Goal: Task Accomplishment & Management: Use online tool/utility

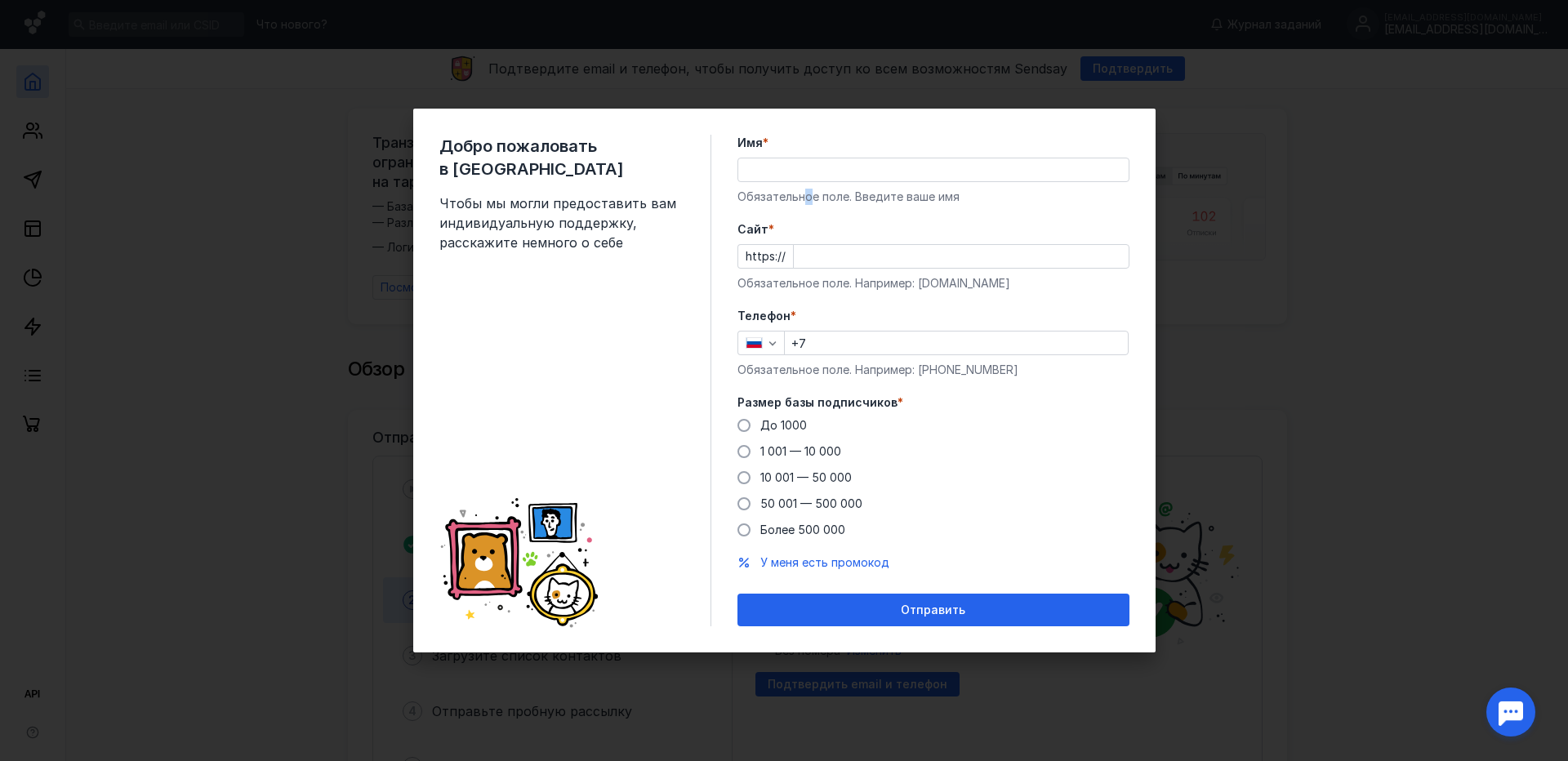
click at [805, 187] on div "Имя * Обязательное поле. Введите ваше имя" at bounding box center [934, 170] width 392 height 70
click at [1000, 190] on div "Обязательное поле. Введите ваше имя" at bounding box center [934, 197] width 392 height 17
click at [979, 161] on input "Имя *" at bounding box center [934, 170] width 390 height 23
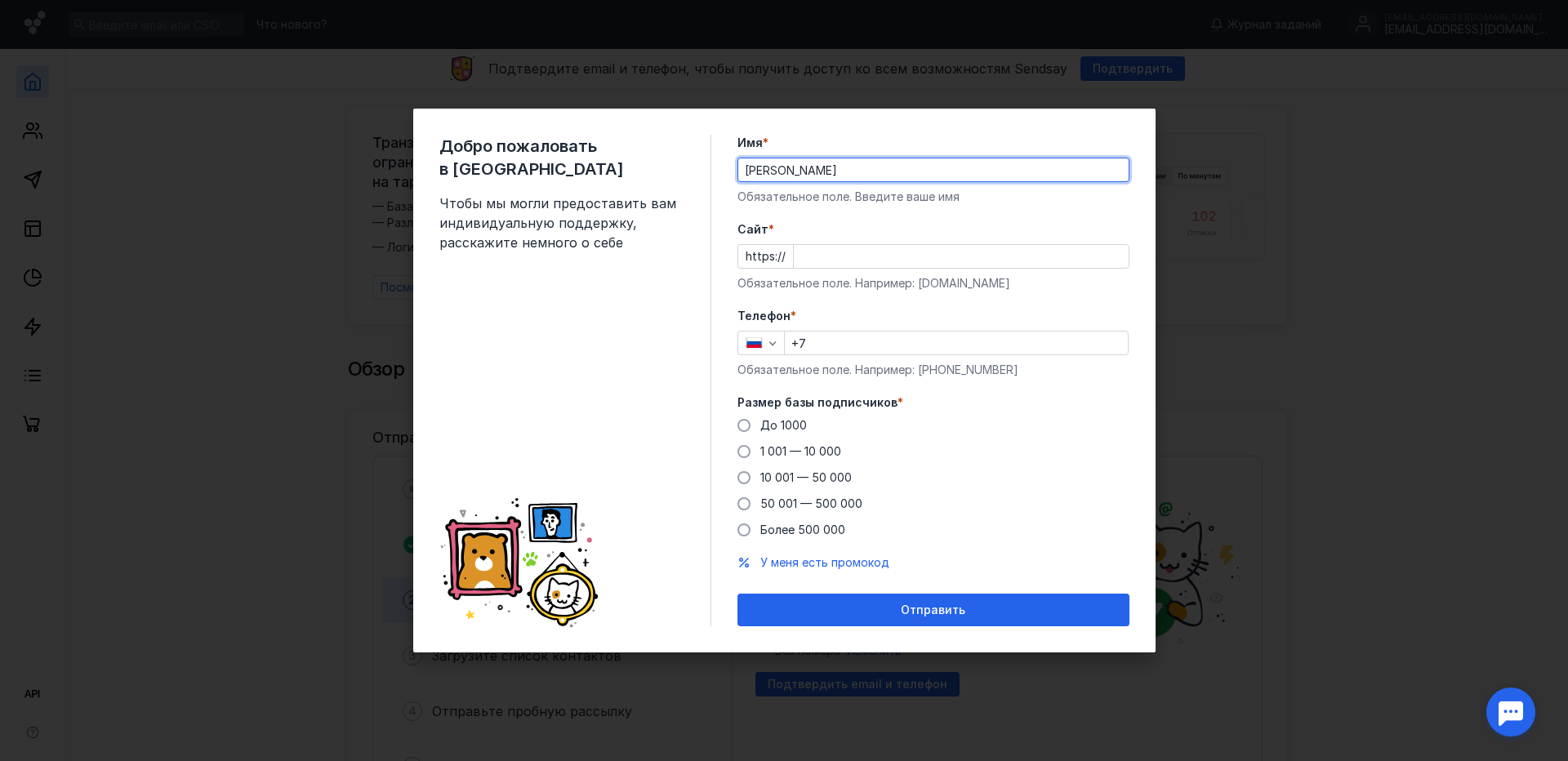
type input "[PERSON_NAME]"
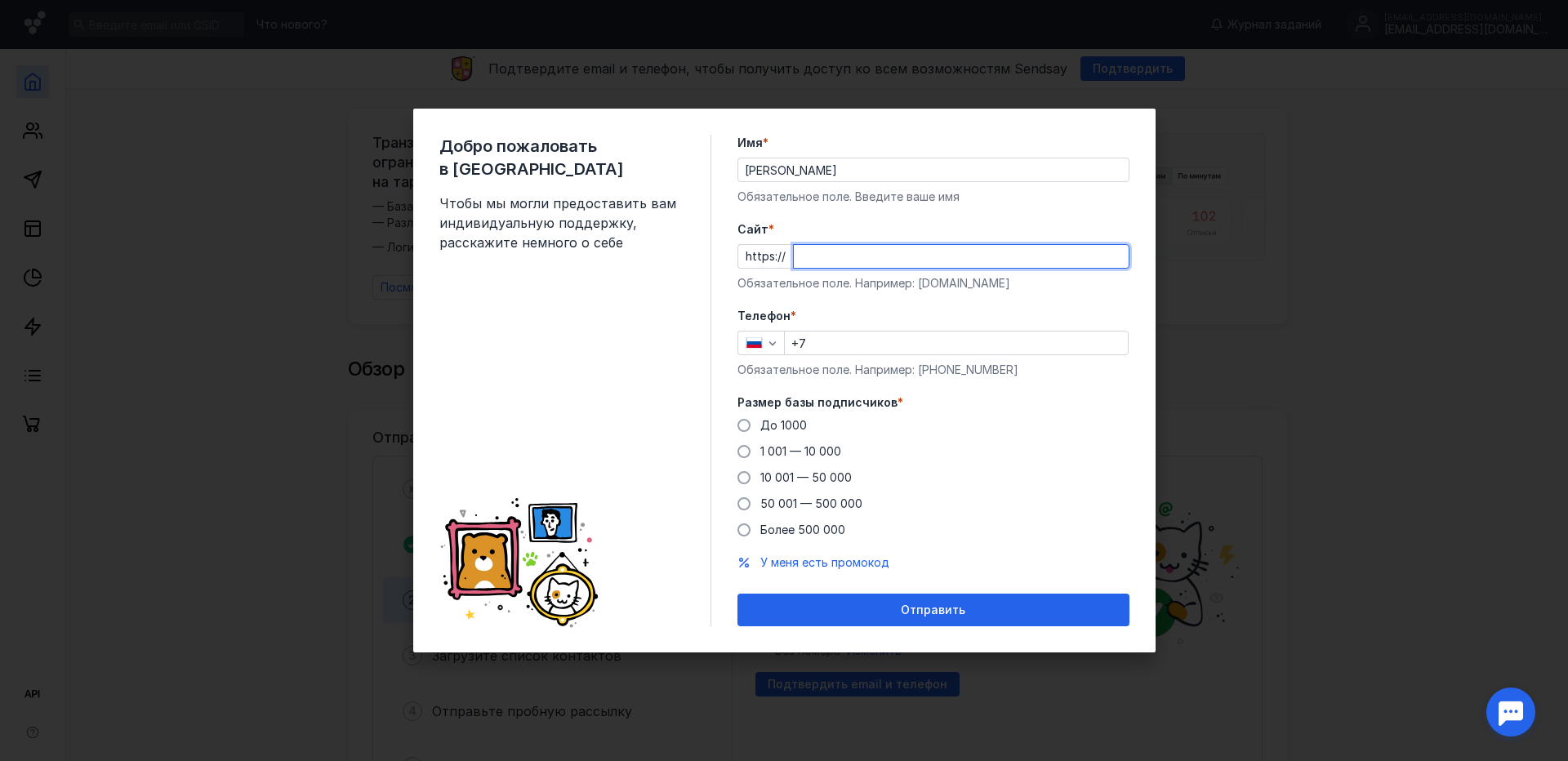
click at [861, 251] on input "Cайт *" at bounding box center [961, 256] width 335 height 23
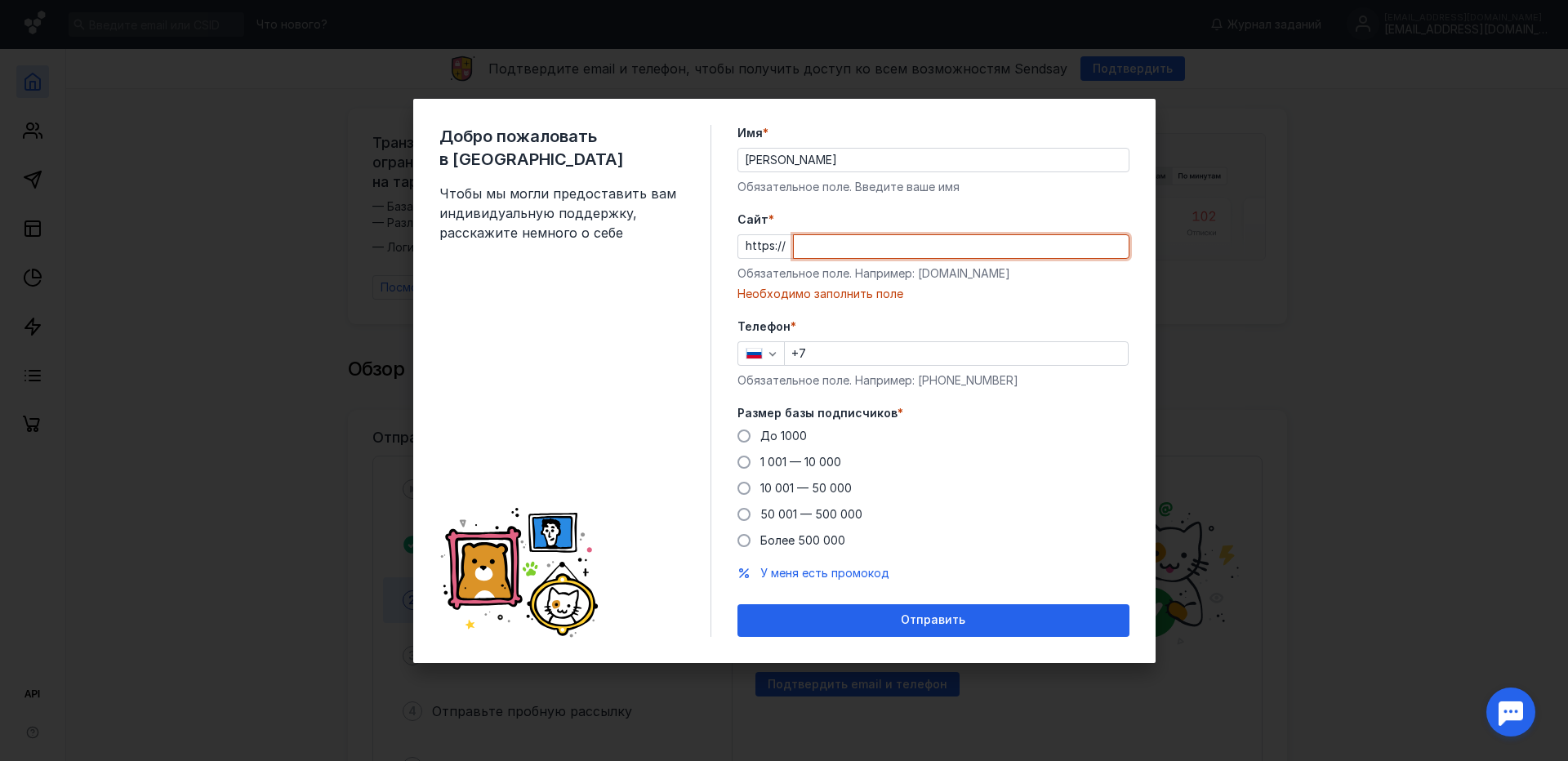
paste input "[DOMAIN_NAME][URL]"
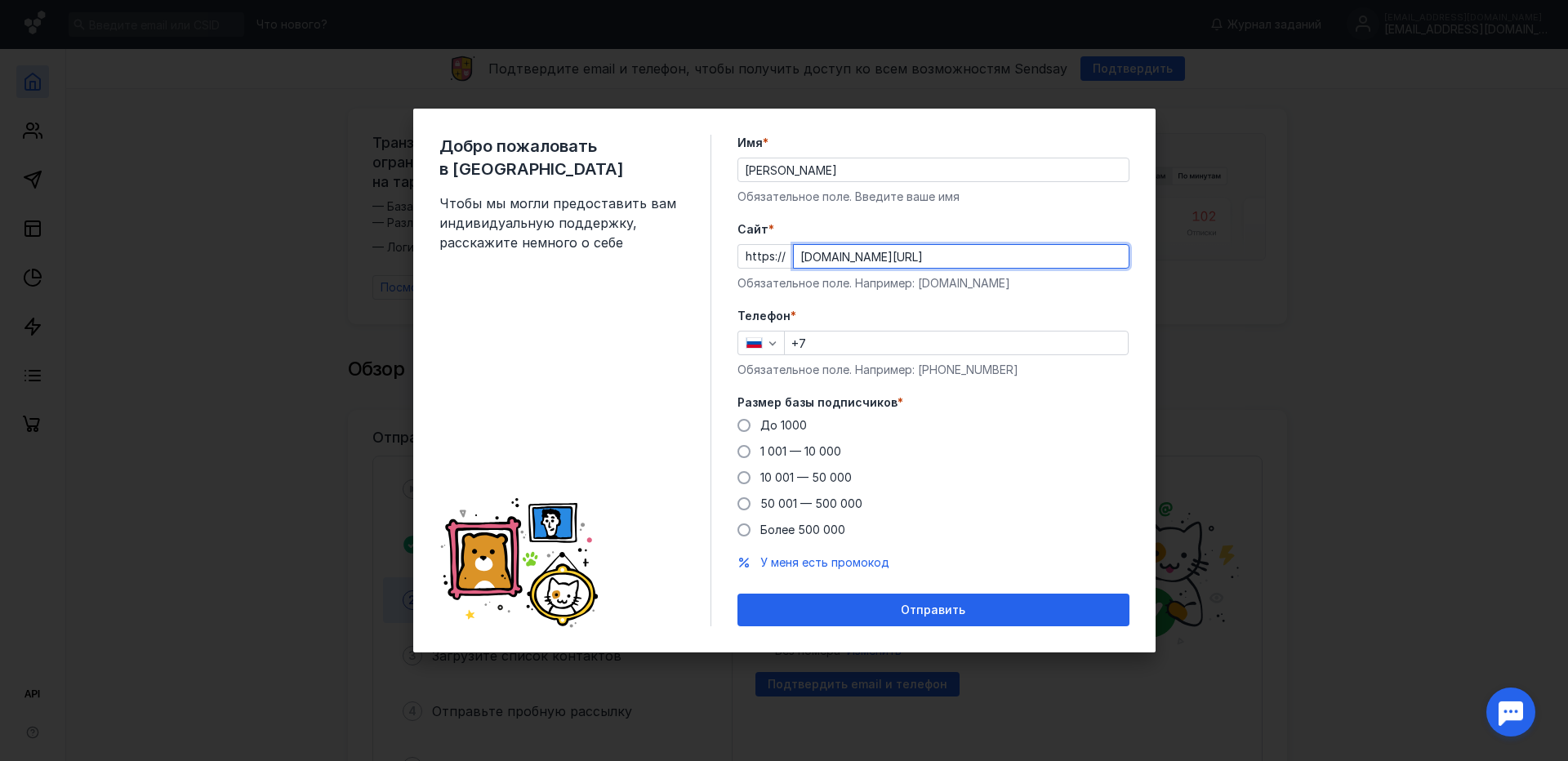
type input "[DOMAIN_NAME][URL]"
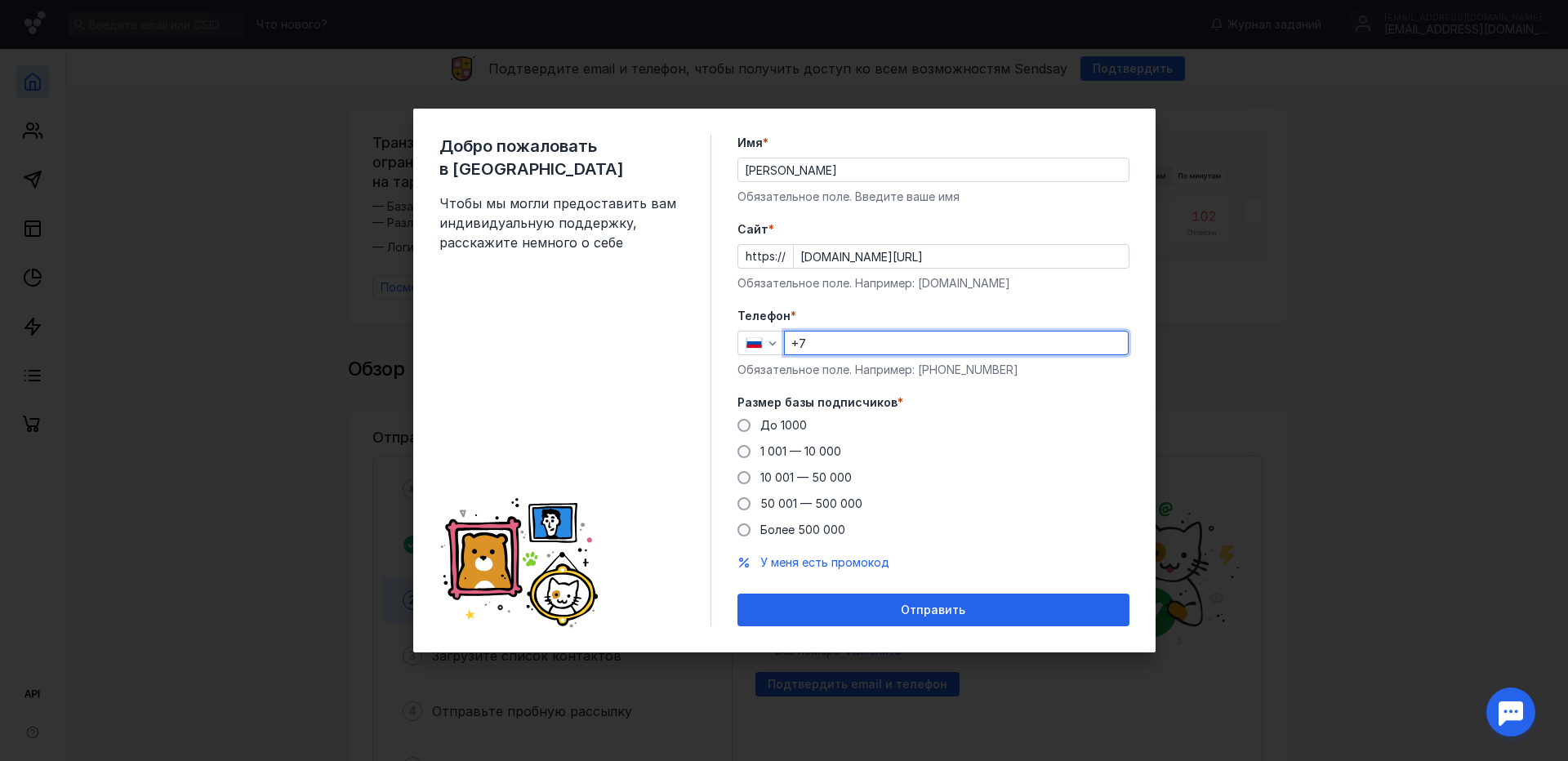
click at [909, 345] on input "+7" at bounding box center [956, 343] width 343 height 23
type input "[PHONE_NUMBER]"
click at [821, 451] on span "1 001 — 10 000" at bounding box center [801, 451] width 80 height 14
click at [0, 0] on input "1 001 — 10 000" at bounding box center [0, 0] width 0 height 0
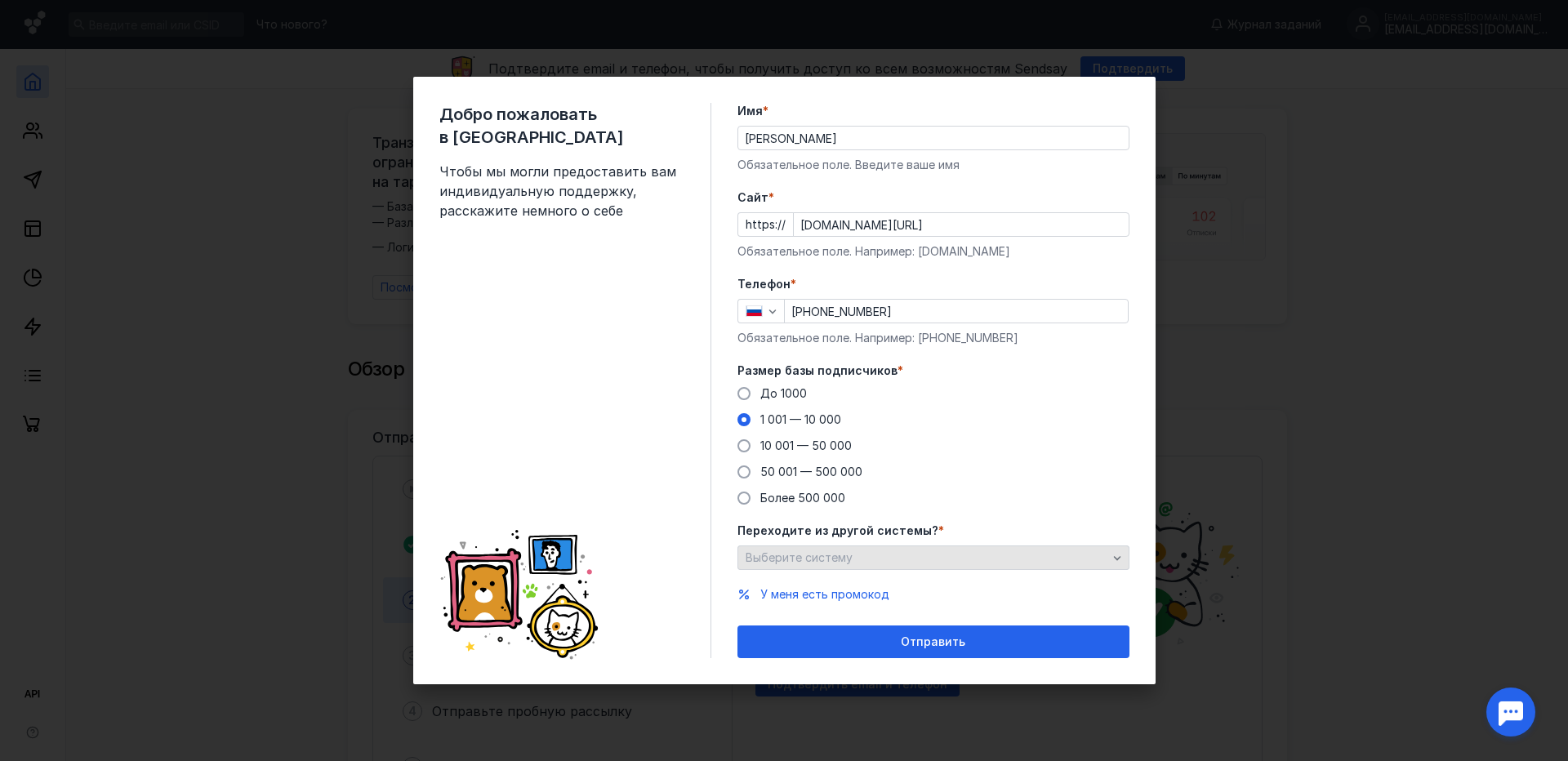
click at [904, 558] on div "Выберите систему" at bounding box center [926, 558] width 370 height 14
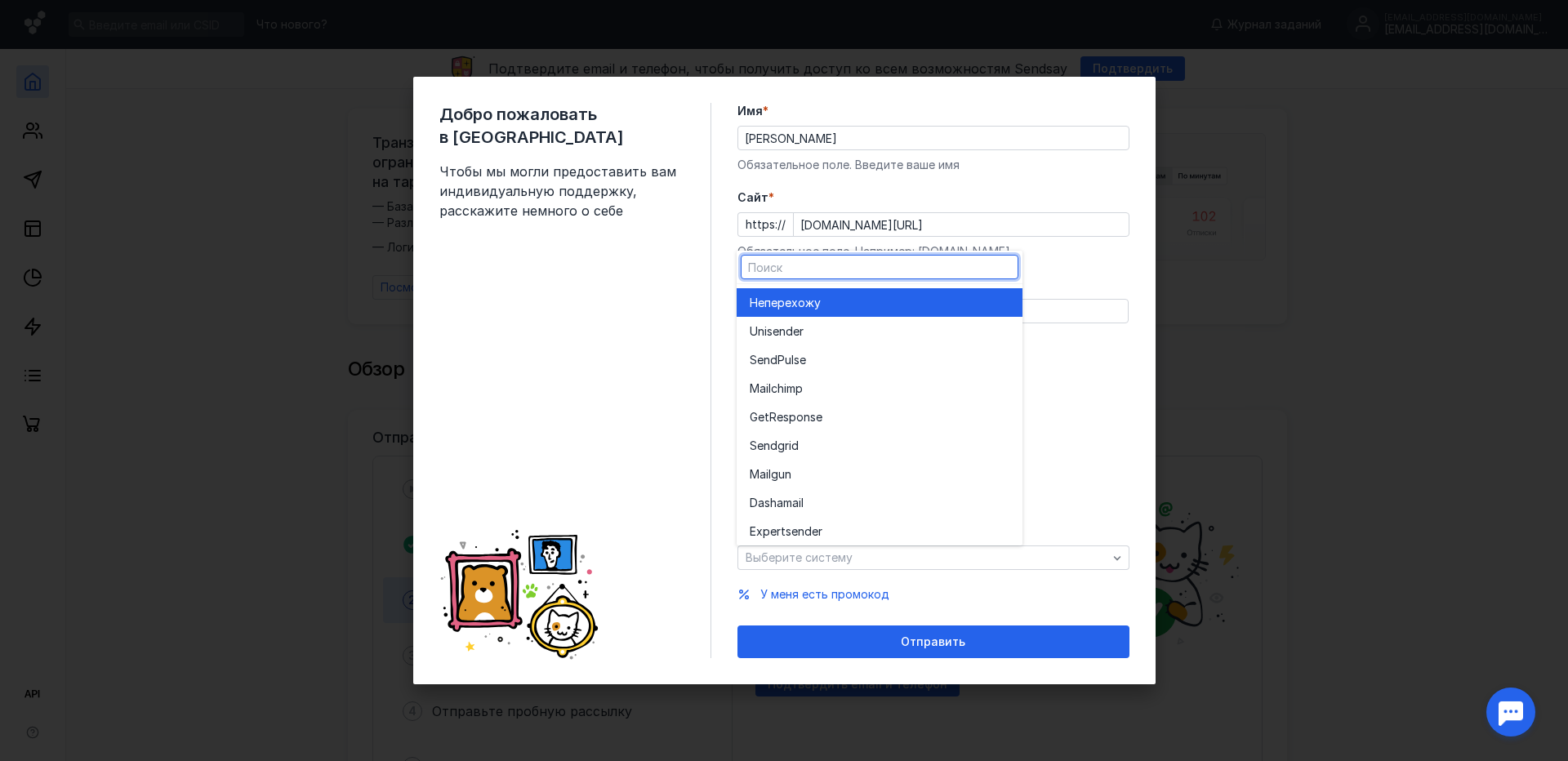
click at [822, 315] on div "Не перехожу" at bounding box center [879, 302] width 260 height 29
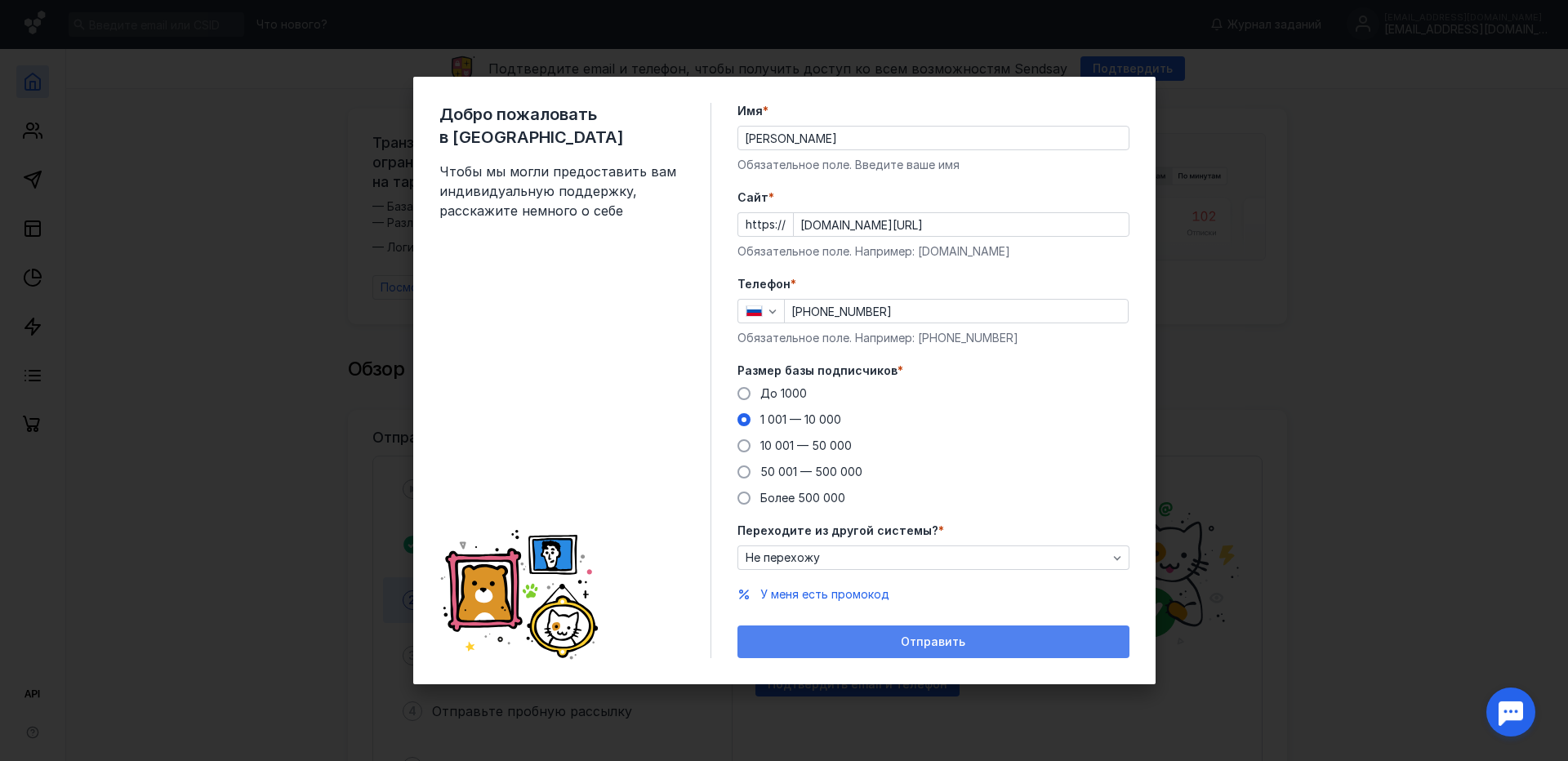
click at [890, 637] on div "Отправить" at bounding box center [933, 642] width 375 height 14
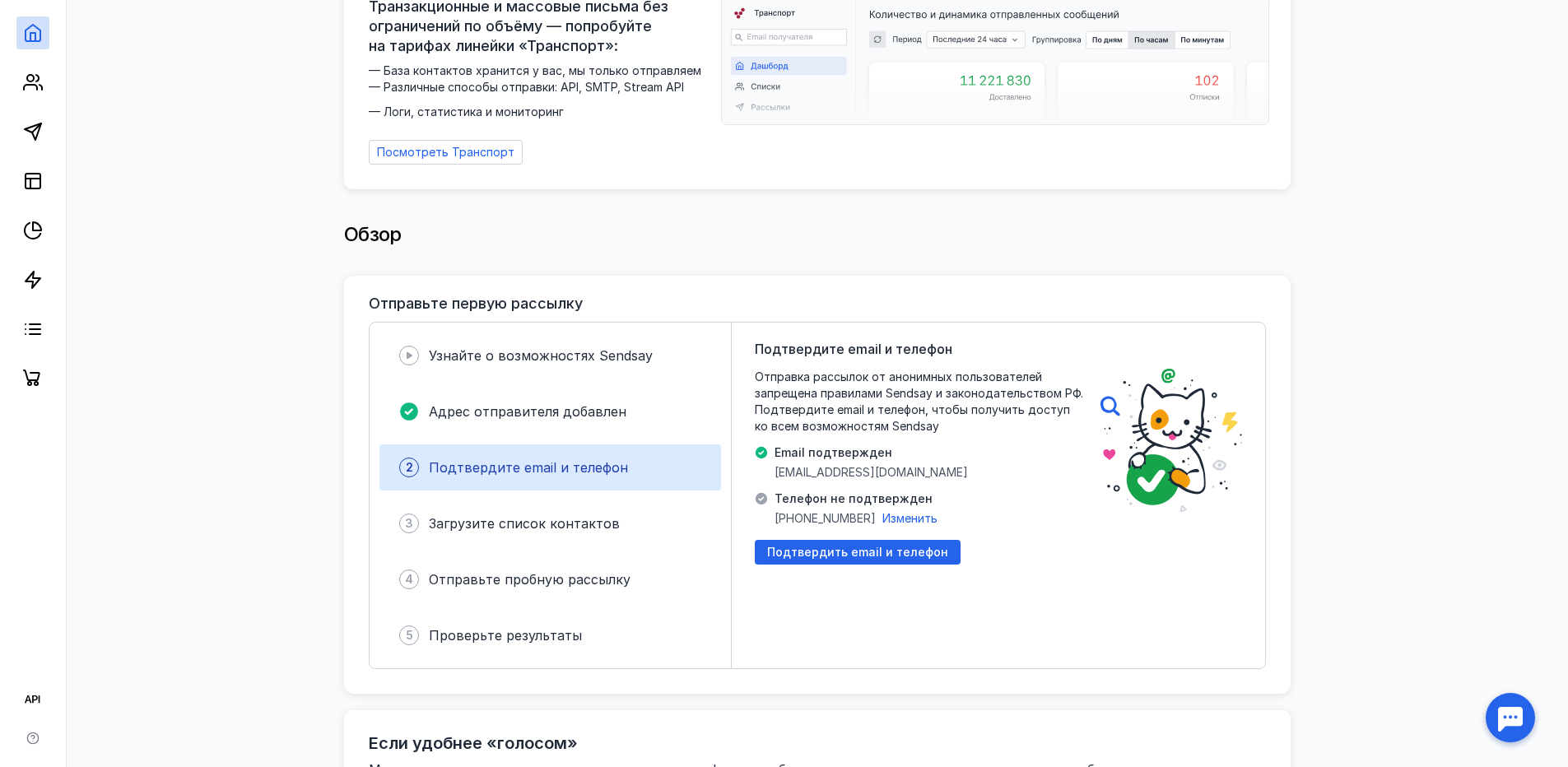
scroll to position [165, 0]
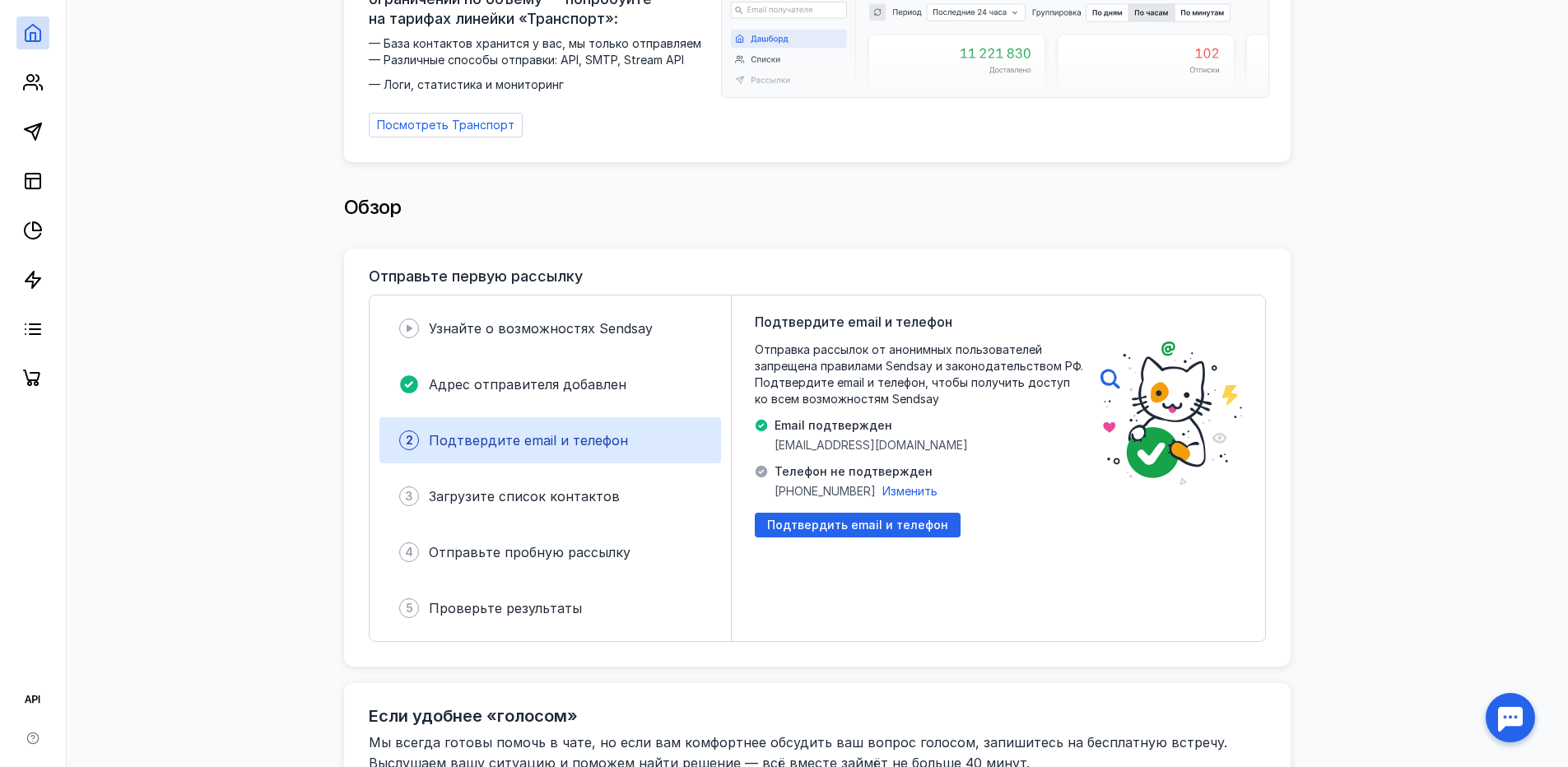
click at [862, 529] on div "Подтвердите email и телефон Отправка рассылок от анонимных пользователей запрещ…" at bounding box center [919, 468] width 329 height 313
click at [863, 525] on div "Подтвердить email и телефон" at bounding box center [857, 525] width 205 height 25
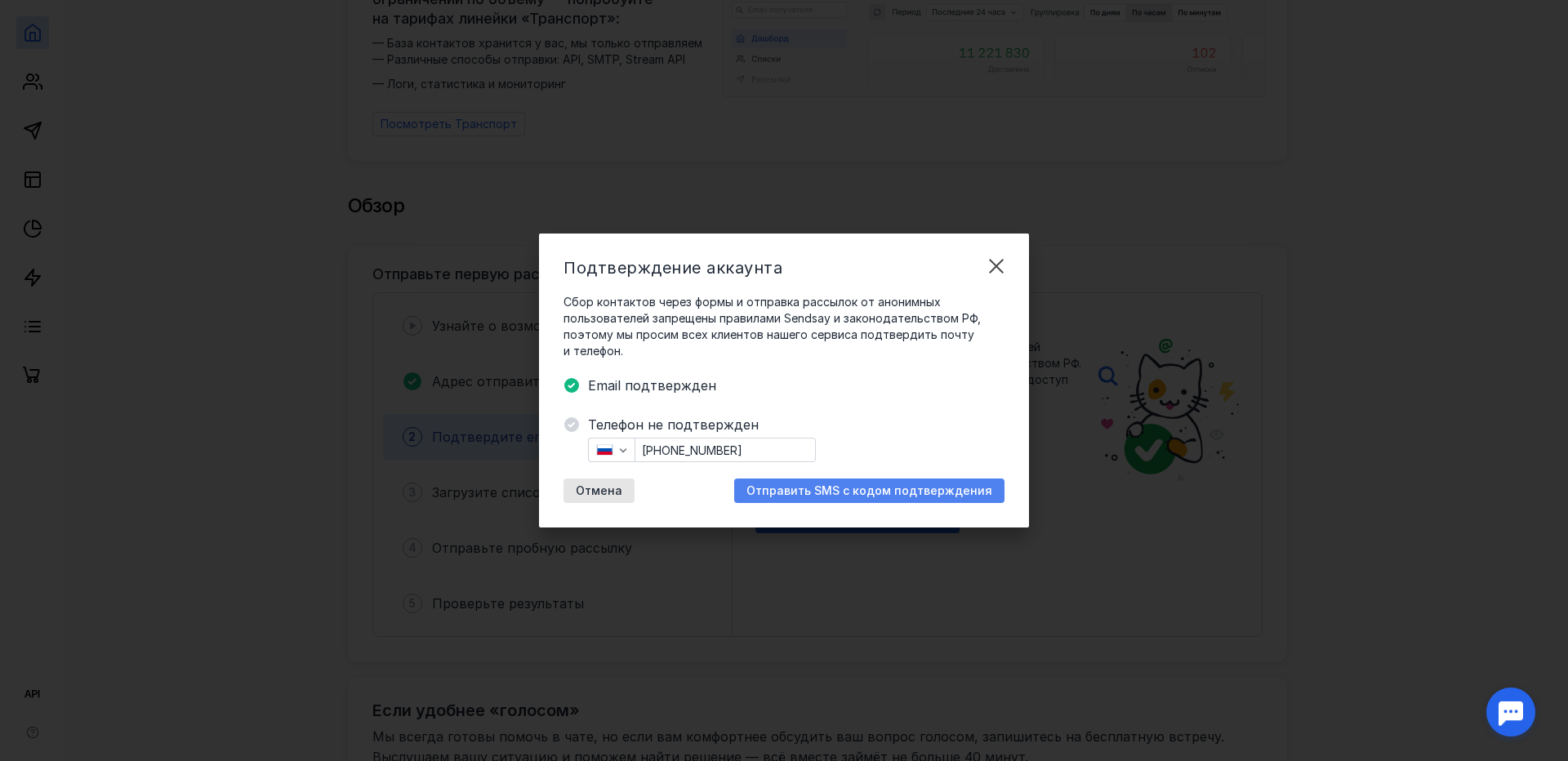
click at [825, 492] on span "Отправить SMS с кодом подтверждения" at bounding box center [869, 491] width 246 height 14
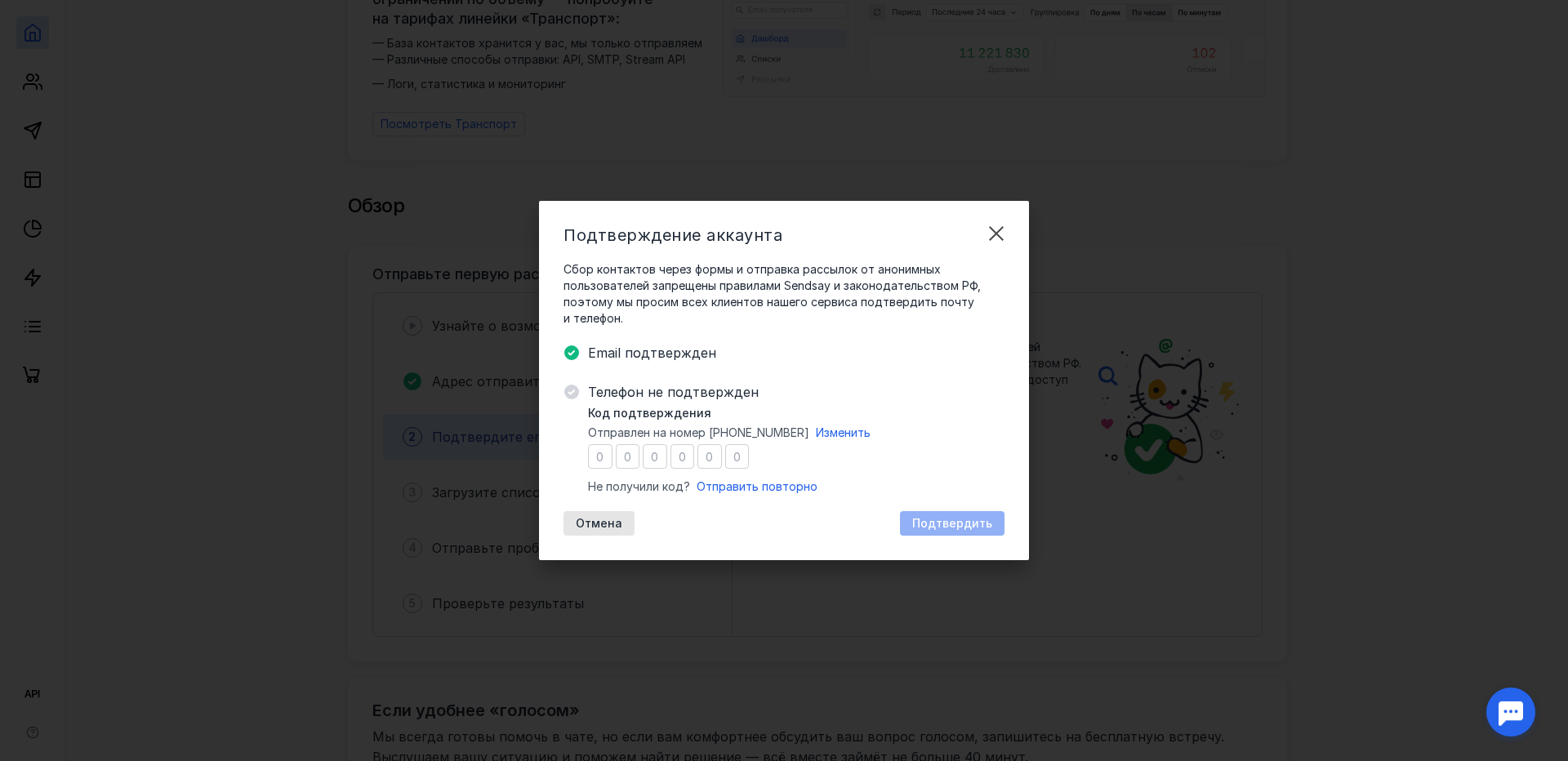
type input "9"
type input "6"
type input "9"
type input "1"
type input "5"
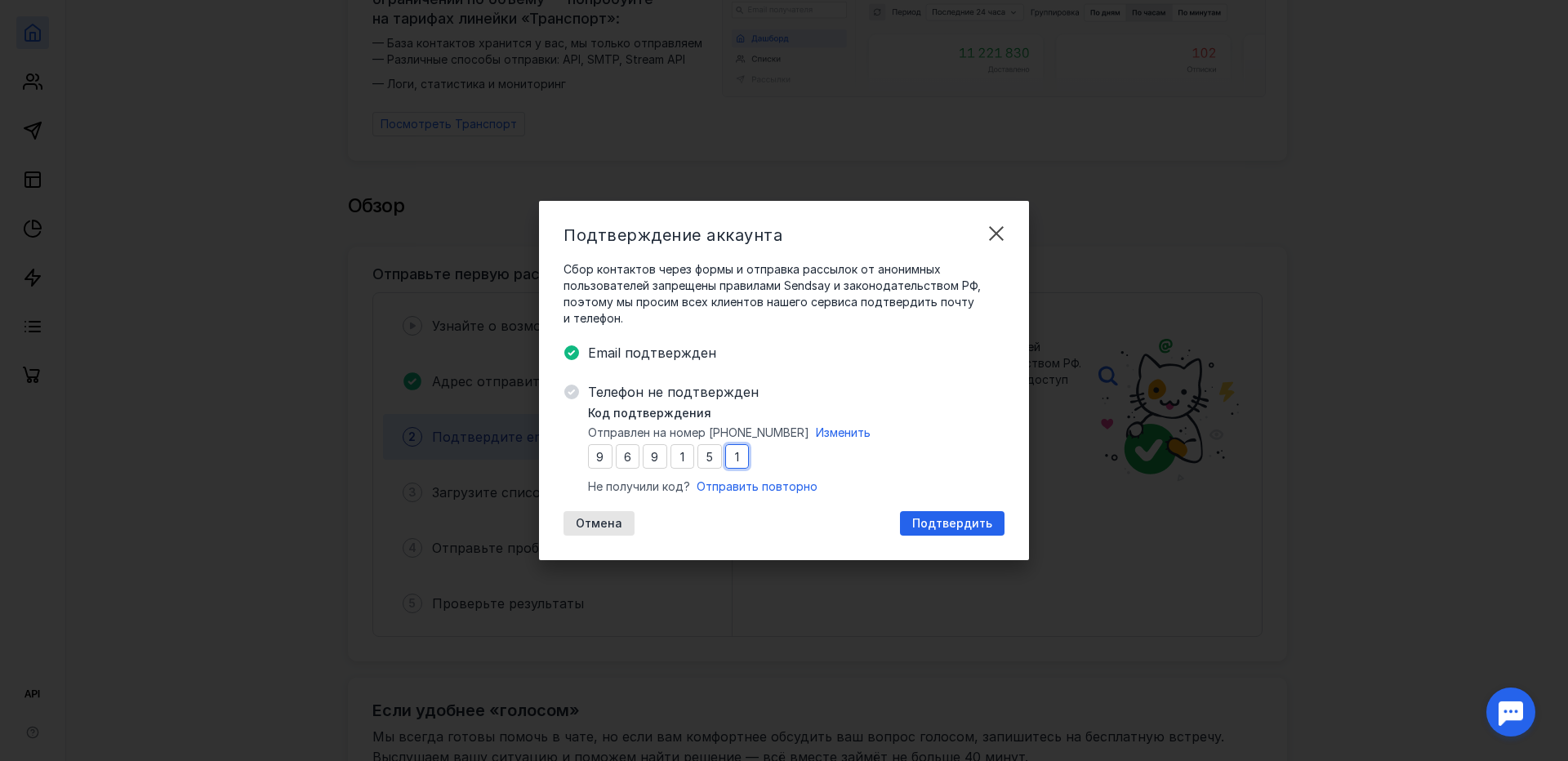
type input "1"
drag, startPoint x: 971, startPoint y: 543, endPoint x: 962, endPoint y: 527, distance: 18.4
click at [970, 541] on div "Подтверждение аккаунта Сбор контактов через формы и отправка рассылок от аноним…" at bounding box center [784, 380] width 490 height 360
click at [962, 527] on span "Подтвердить" at bounding box center [951, 524] width 80 height 14
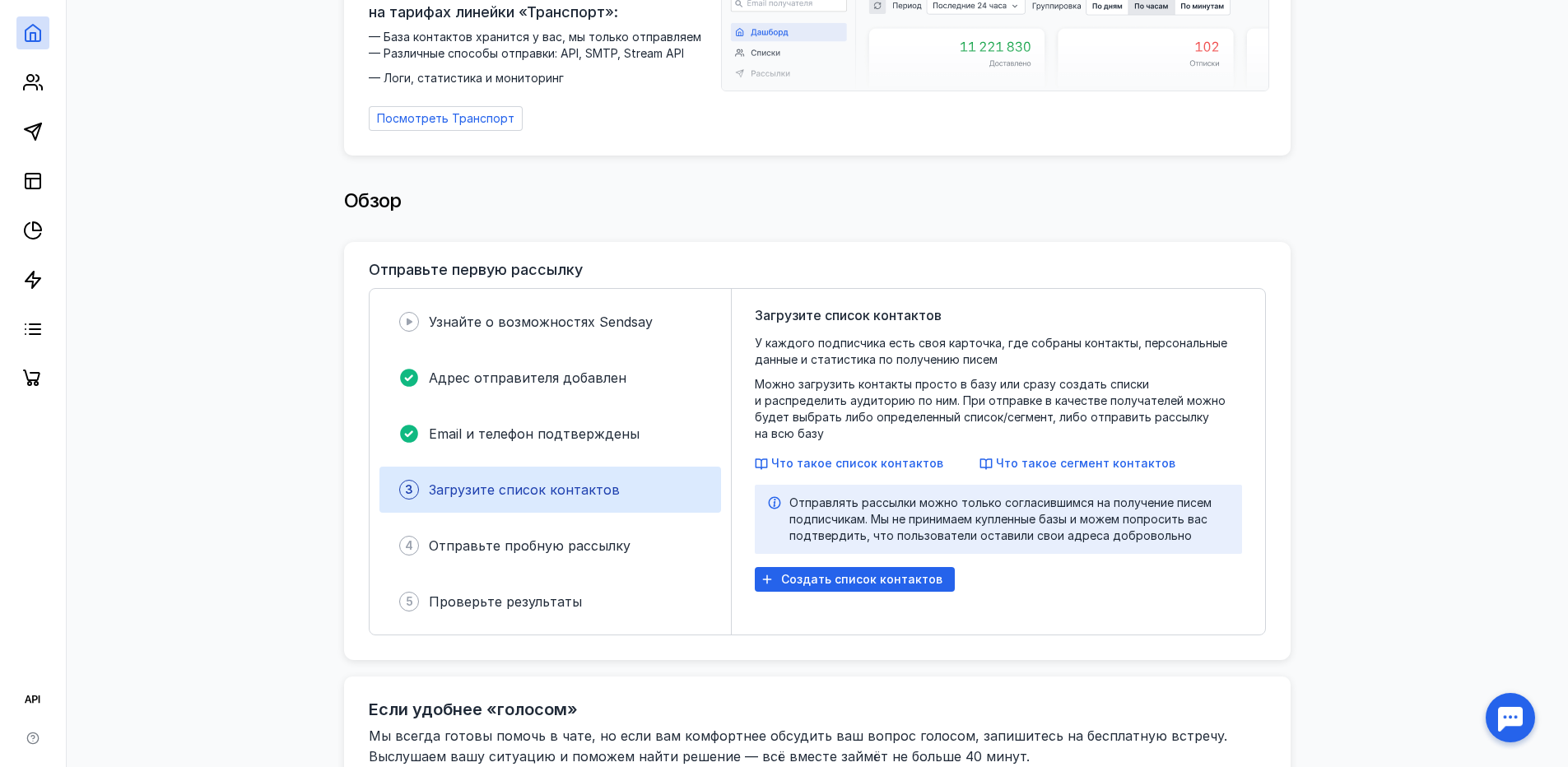
click at [1163, 310] on div "Загрузите список контактов У каждого подписчика есть своя карточка, где собраны…" at bounding box center [998, 461] width 487 height 313
drag, startPoint x: 1326, startPoint y: 372, endPoint x: 1253, endPoint y: 247, distance: 144.8
click at [1253, 247] on div "Отправьте первую рассылку Узнайте о возможностях [PERSON_NAME] отправителя доба…" at bounding box center [817, 451] width 946 height 418
drag, startPoint x: 1384, startPoint y: 378, endPoint x: 1355, endPoint y: 314, distance: 70.3
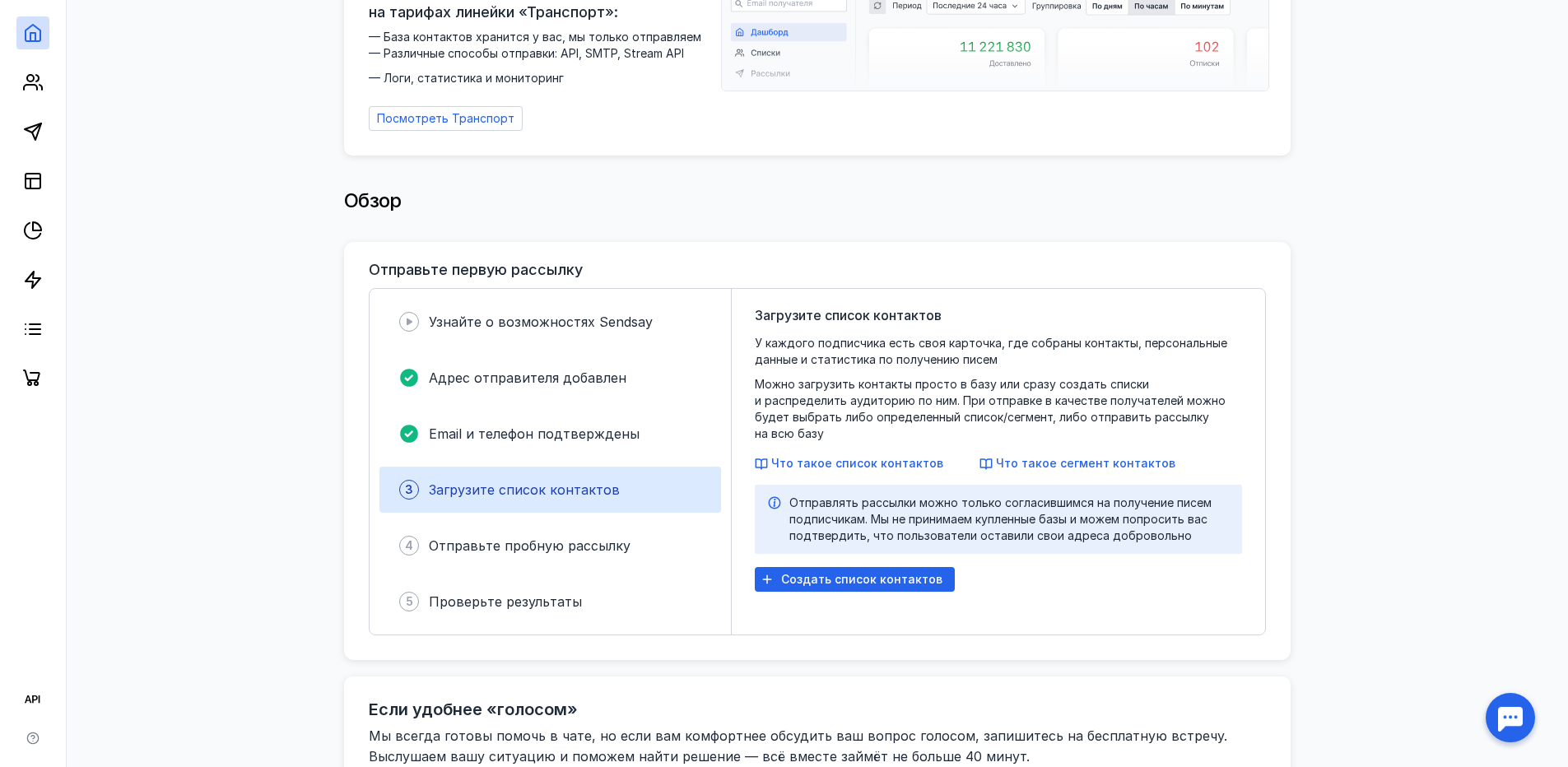
drag, startPoint x: 1422, startPoint y: 494, endPoint x: 1413, endPoint y: 477, distance: 19.2
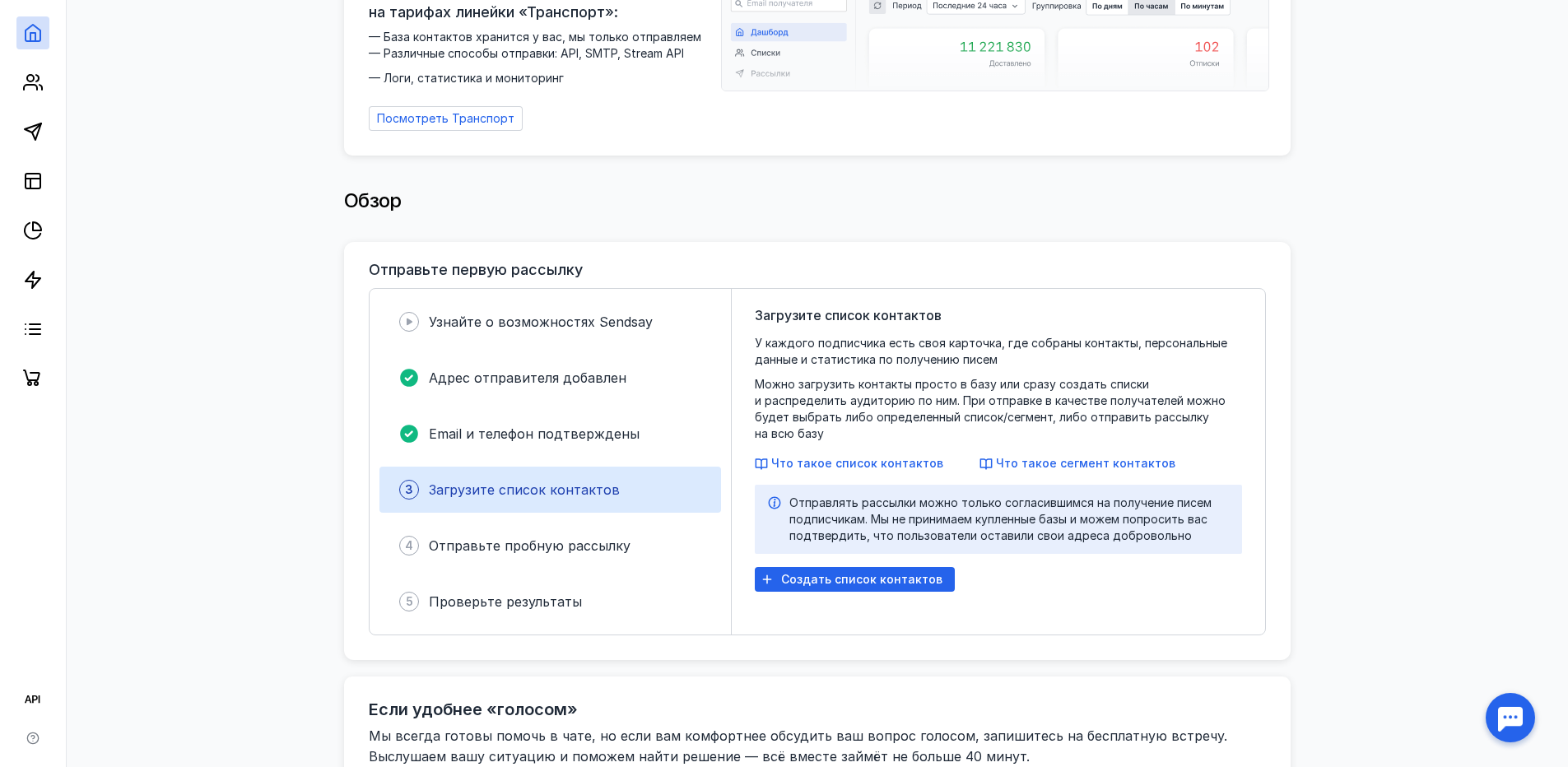
click at [1033, 456] on span "Что такое сегмент контактов" at bounding box center [1085, 463] width 179 height 14
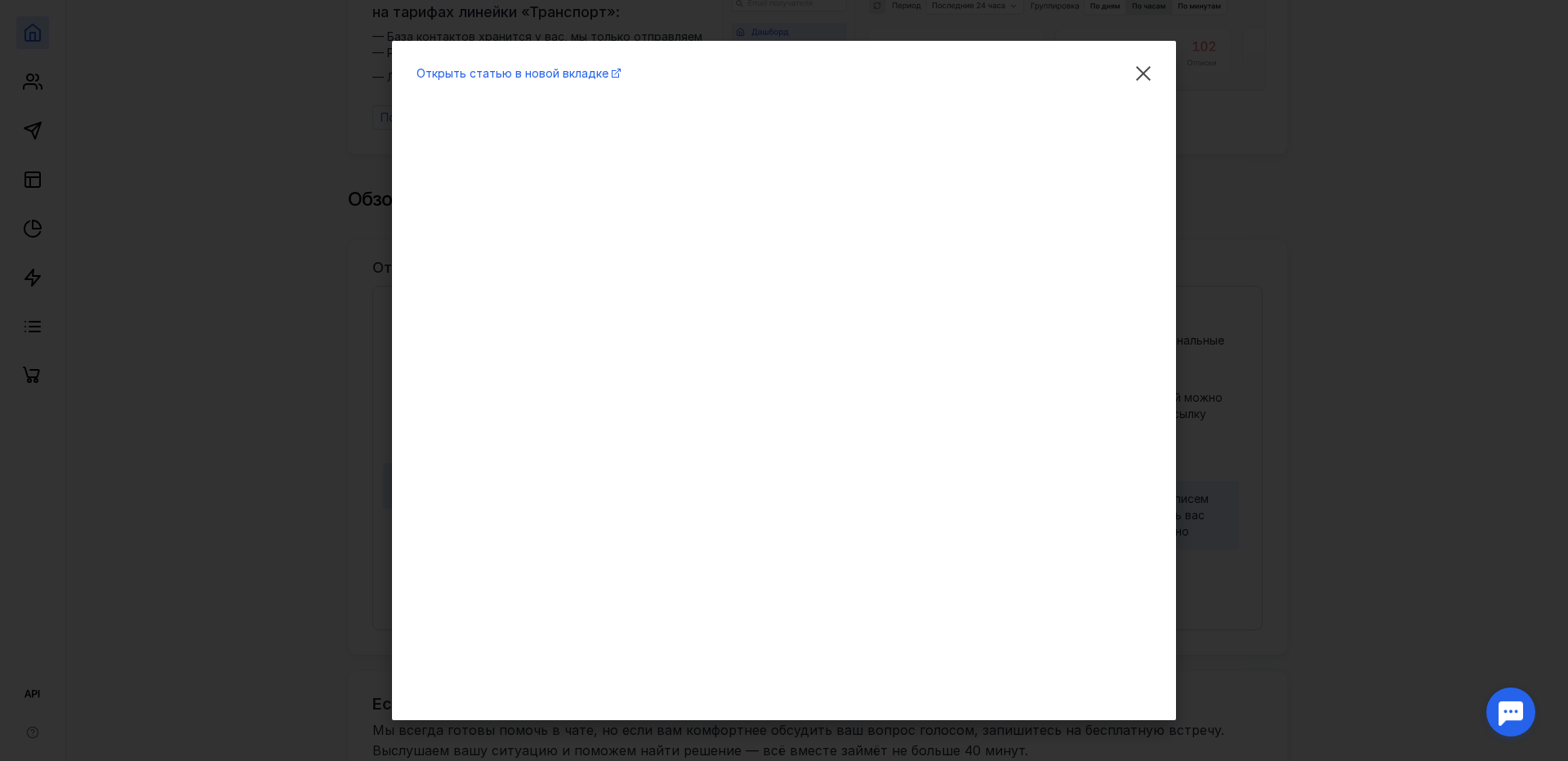
click at [1339, 383] on div "Открыть статью в новой вкладке" at bounding box center [784, 380] width 1568 height 761
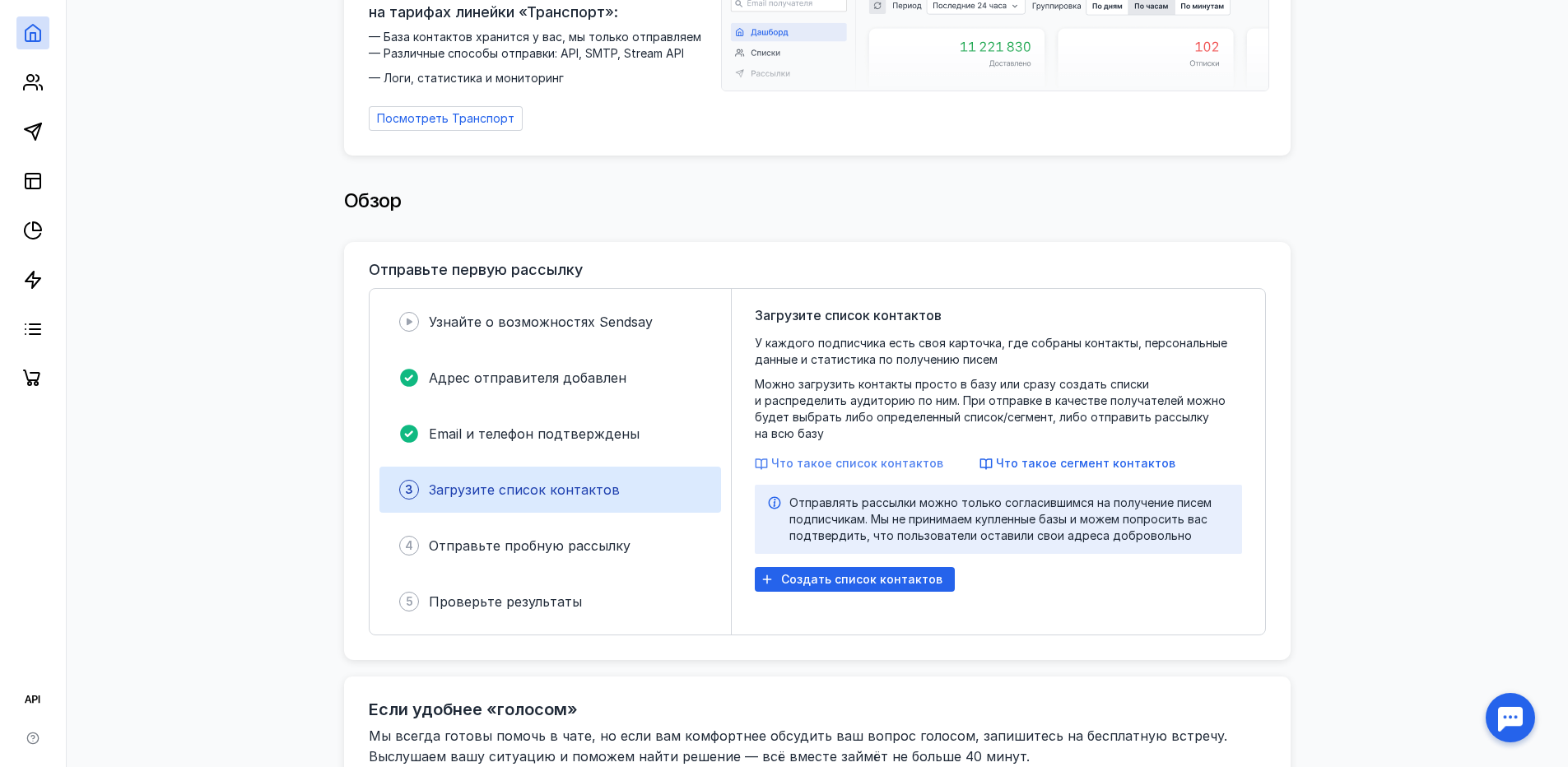
click at [866, 456] on span "Что такое список контактов" at bounding box center [856, 463] width 172 height 14
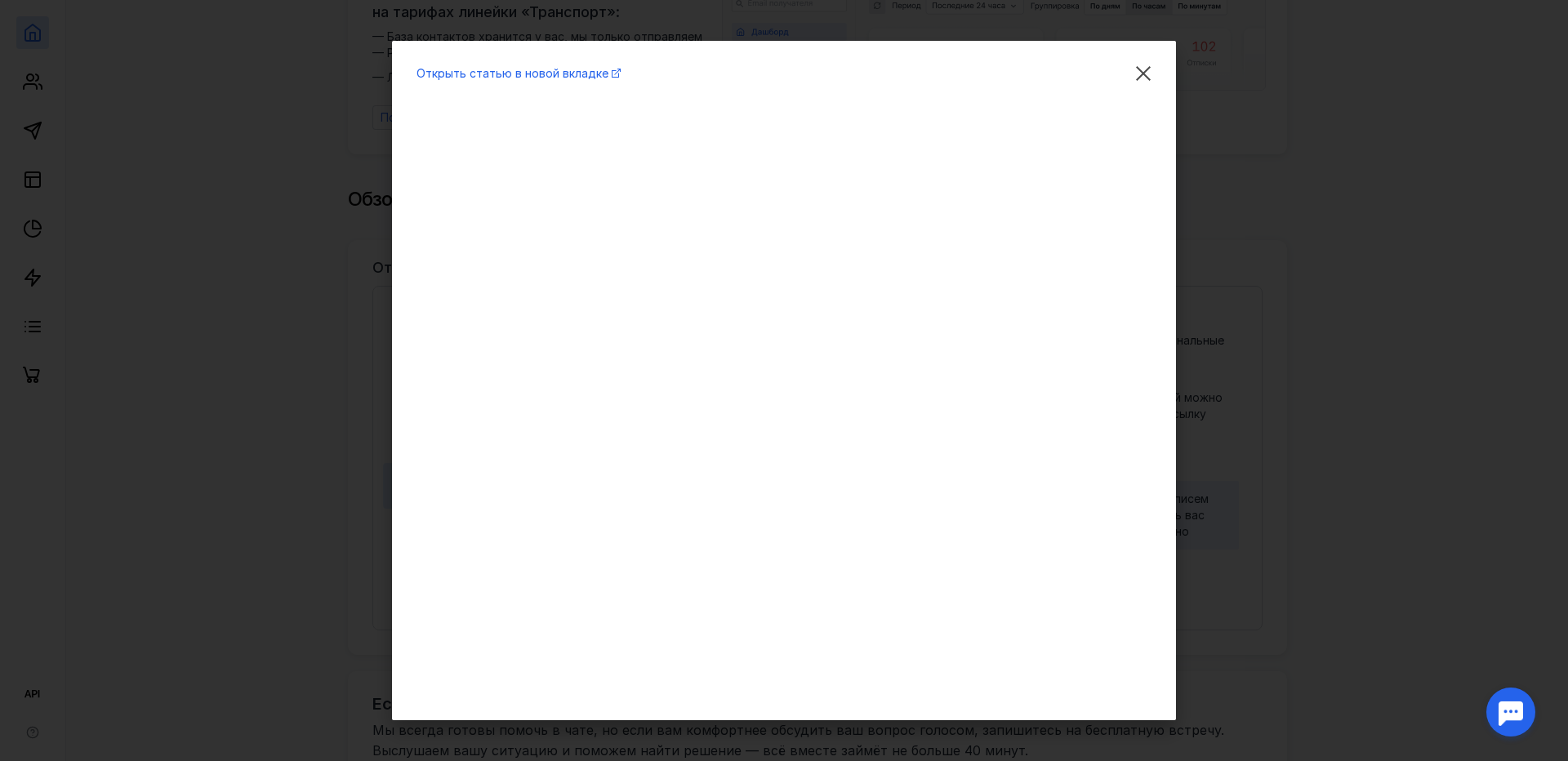
click at [1302, 302] on div "Открыть статью в новой вкладке" at bounding box center [784, 380] width 1568 height 761
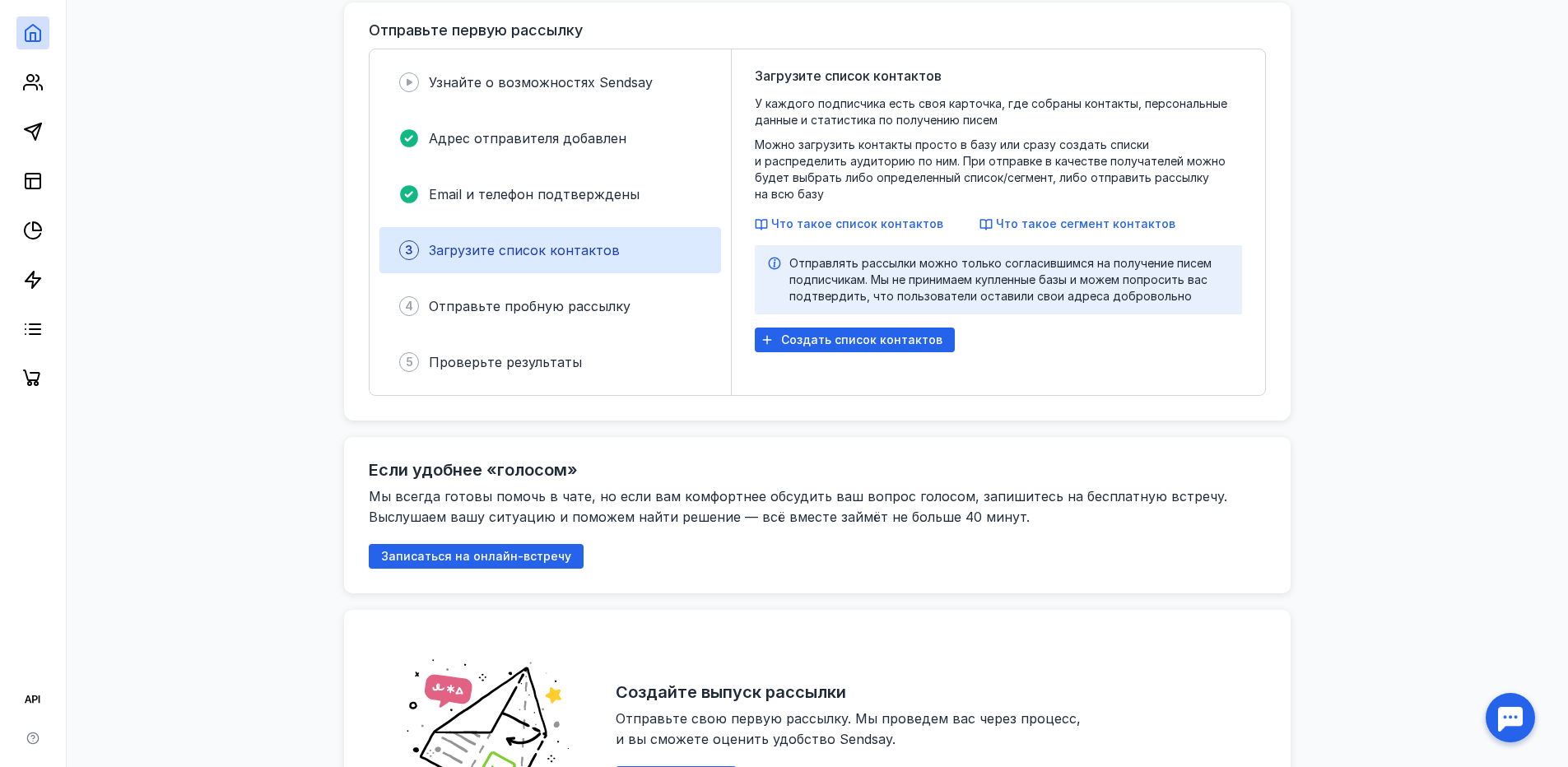
scroll to position [412, 0]
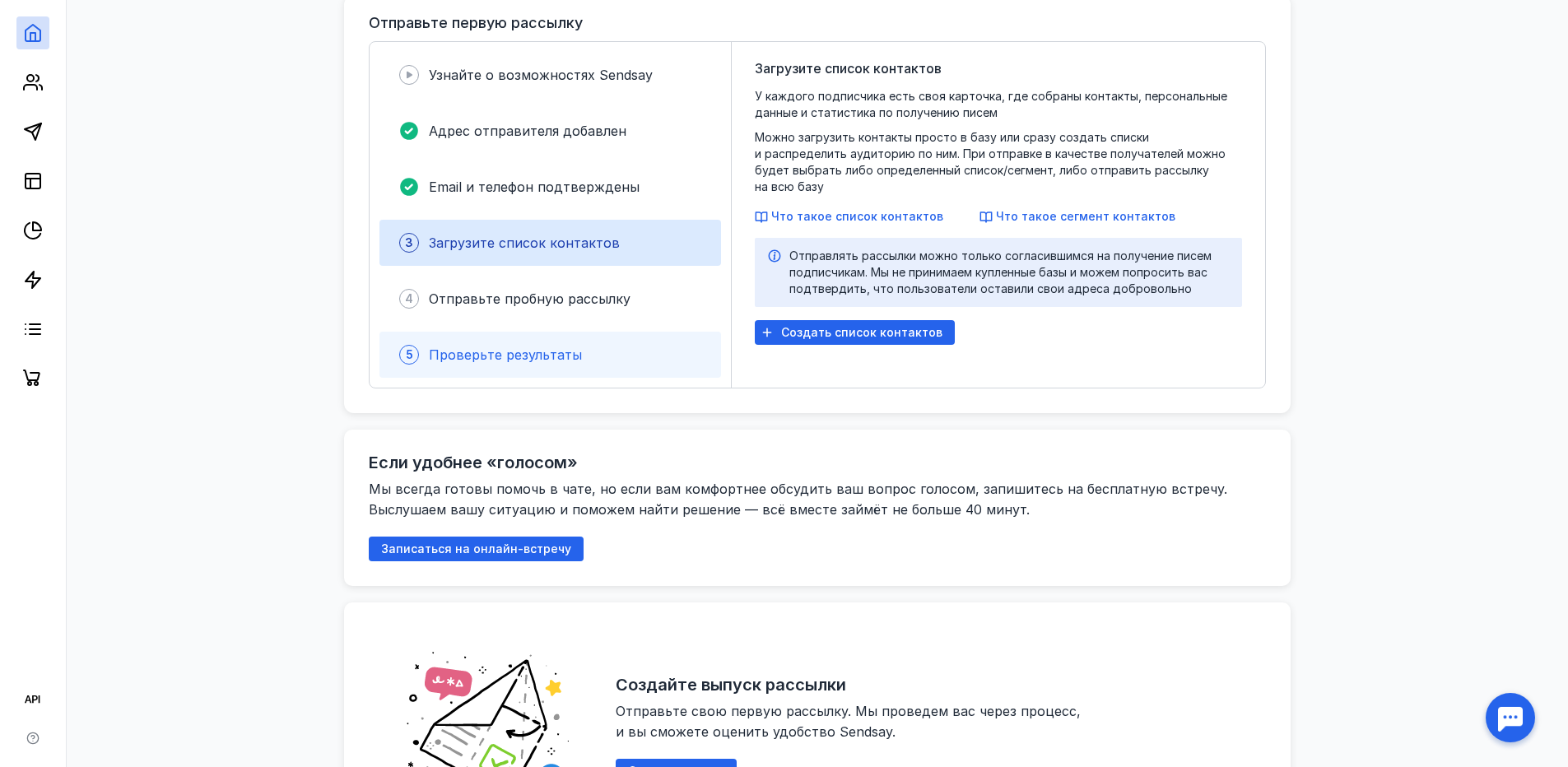
click at [545, 349] on span "Проверьте результаты" at bounding box center [505, 354] width 153 height 17
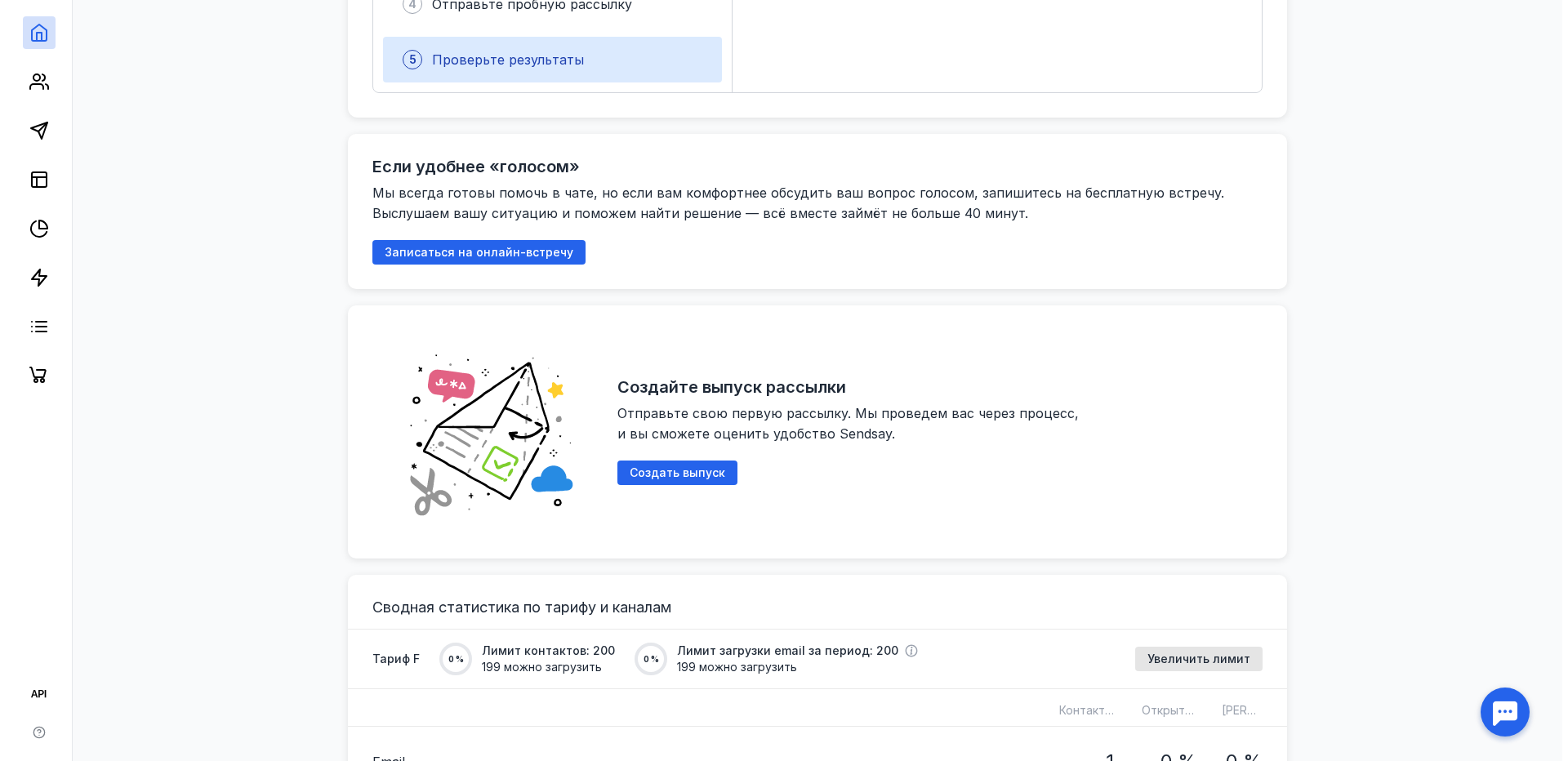
scroll to position [735, 0]
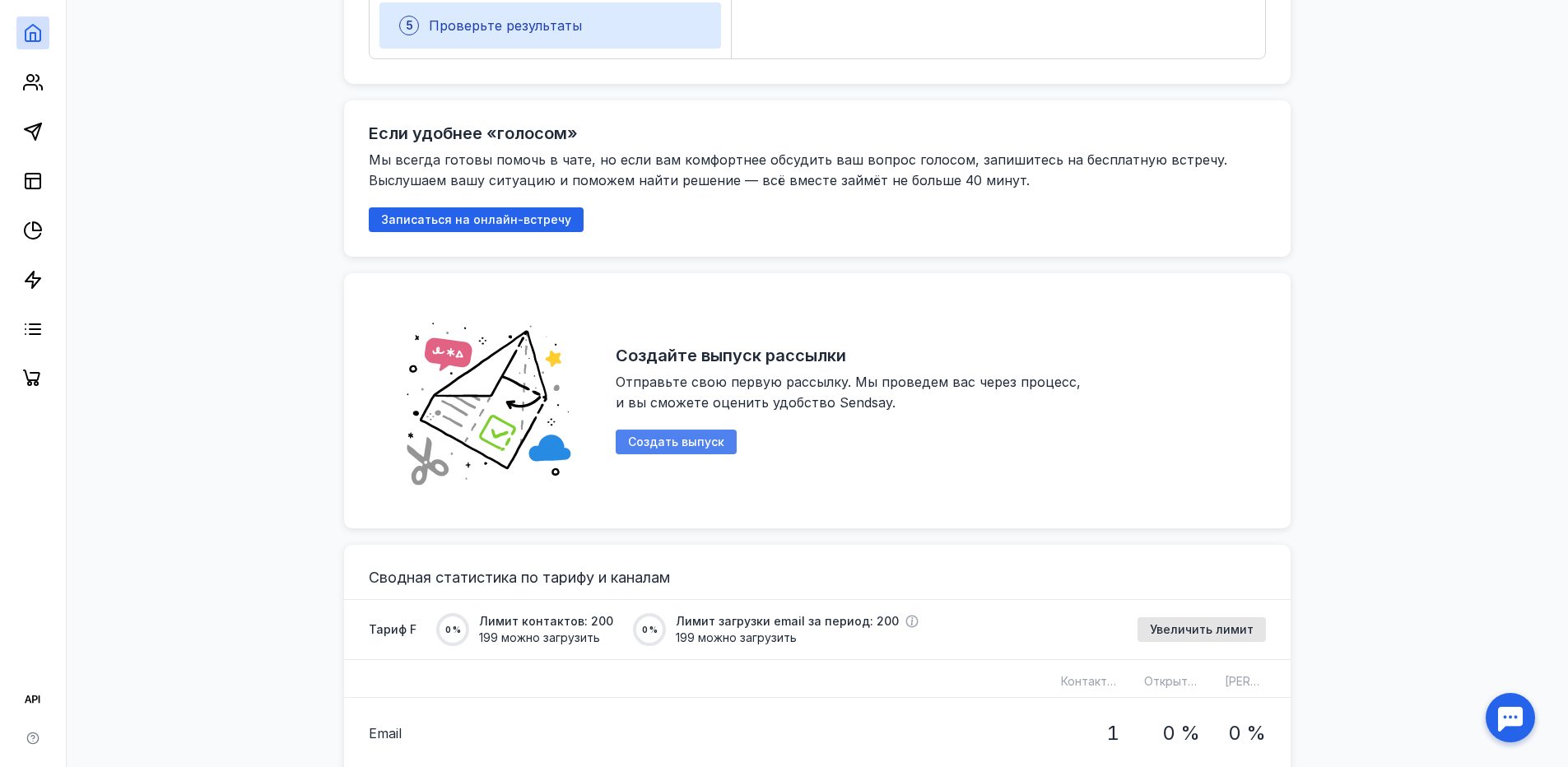
click at [710, 436] on span "Создать выпуск" at bounding box center [676, 443] width 96 height 14
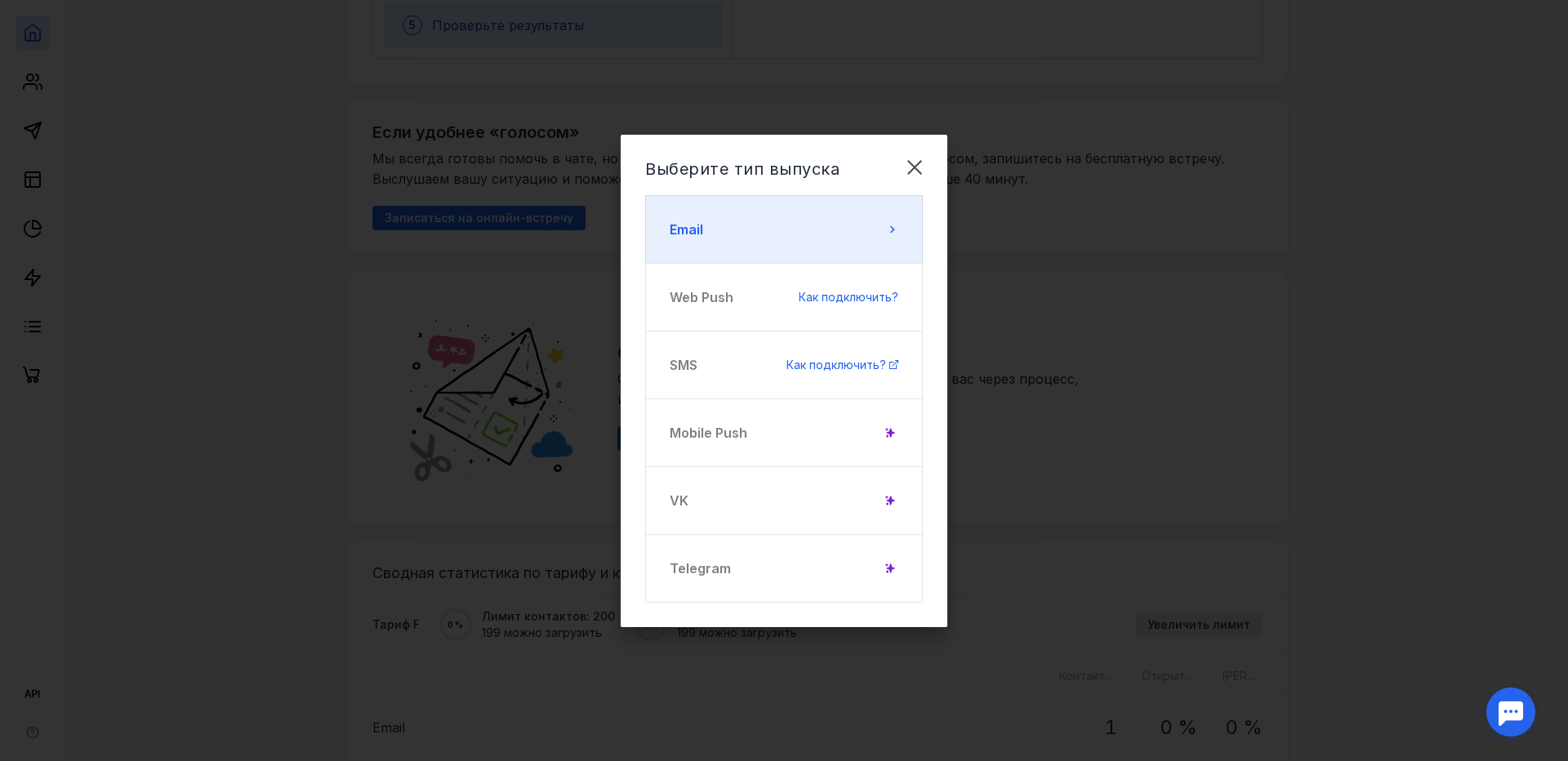
click at [858, 232] on button "Email" at bounding box center [783, 229] width 277 height 68
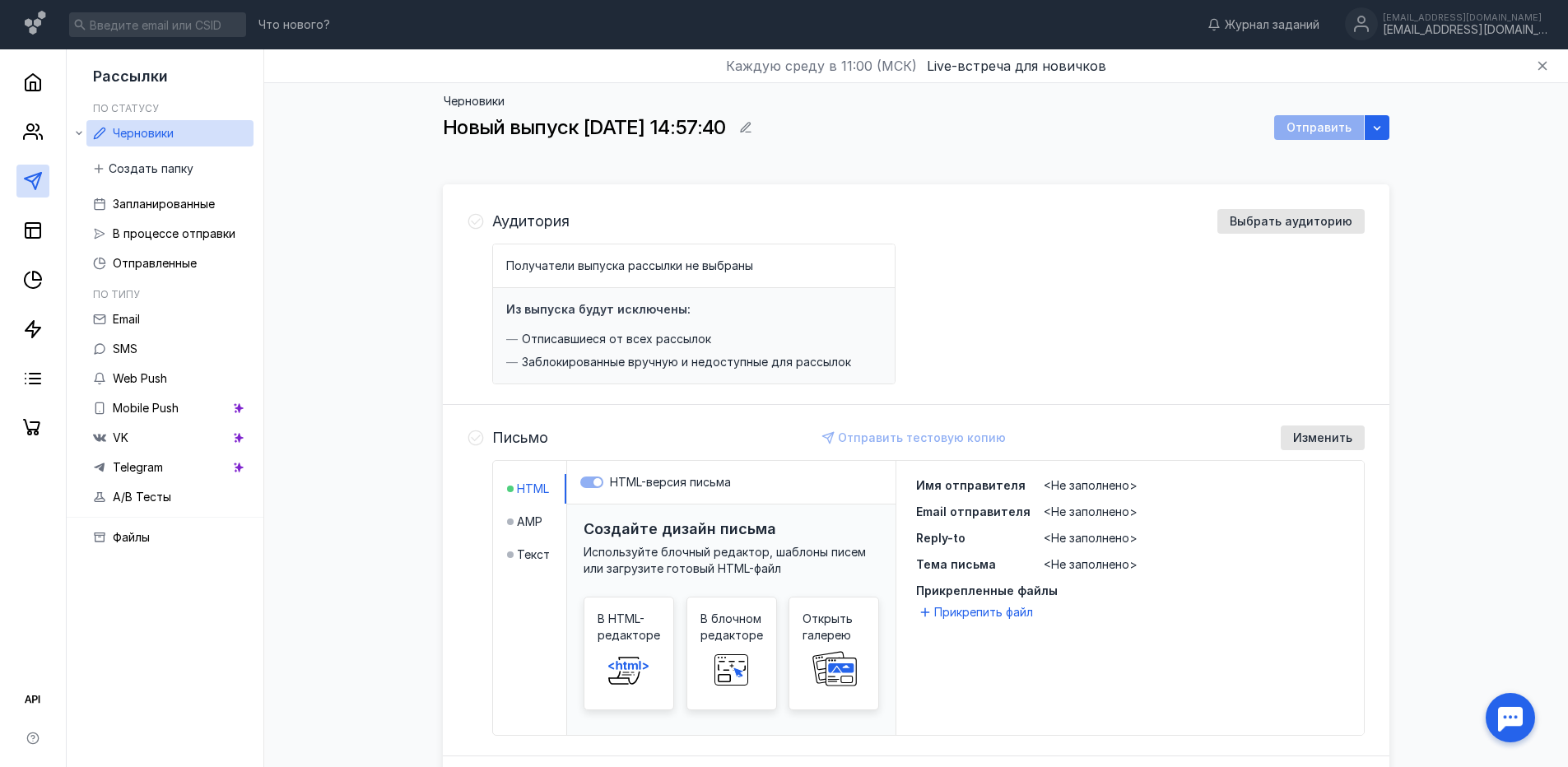
click at [1018, 267] on div "Получатели выпуска рассылки не выбраны Из выпуска будут исключены: Отписавшиеся…" at bounding box center [928, 314] width 872 height 141
click at [1250, 241] on div "Аудитория Выбрать аудиторию Получатели выпуска рассылки не выбраны Из выпуска б…" at bounding box center [928, 296] width 872 height 175
click at [1251, 236] on div "Аудитория Выбрать аудиторию Получатели выпуска рассылки не выбраны Из выпуска б…" at bounding box center [928, 296] width 872 height 175
click at [1251, 226] on span "Выбрать аудиторию" at bounding box center [1290, 222] width 123 height 14
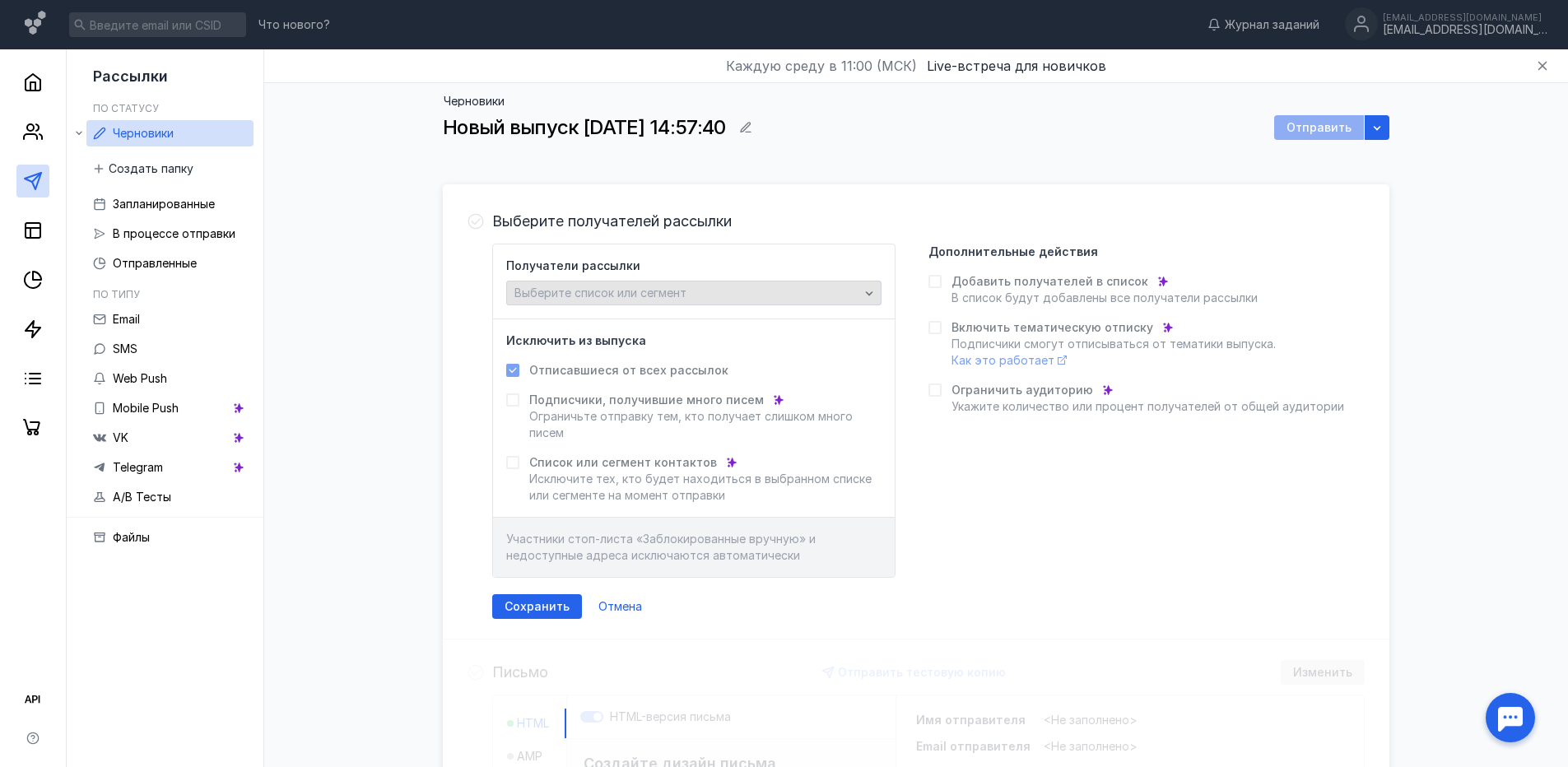
click at [749, 296] on div "Выберите список или сегмент" at bounding box center [687, 294] width 353 height 14
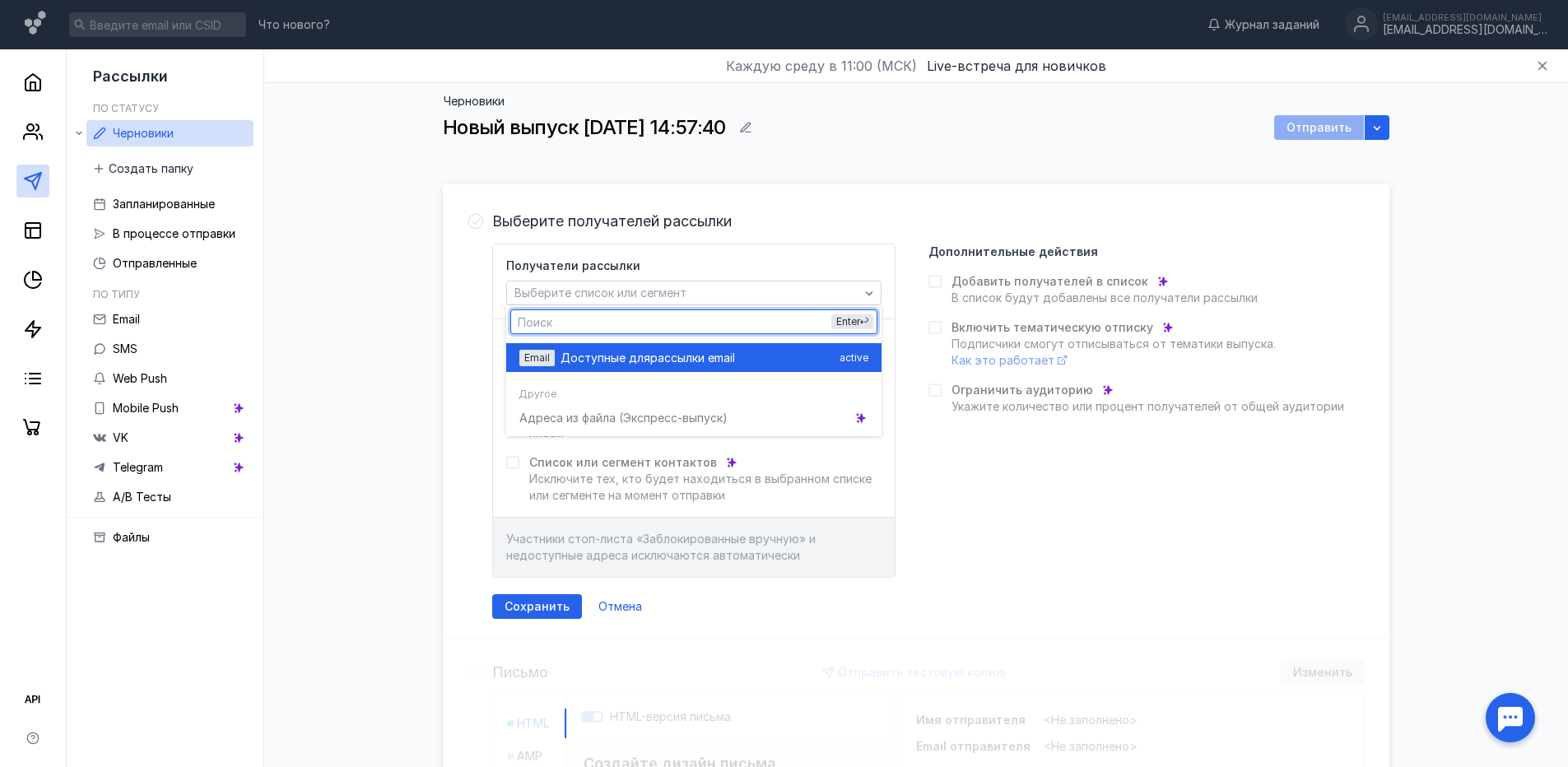
click at [683, 358] on span "рассылки email" at bounding box center [692, 358] width 85 height 17
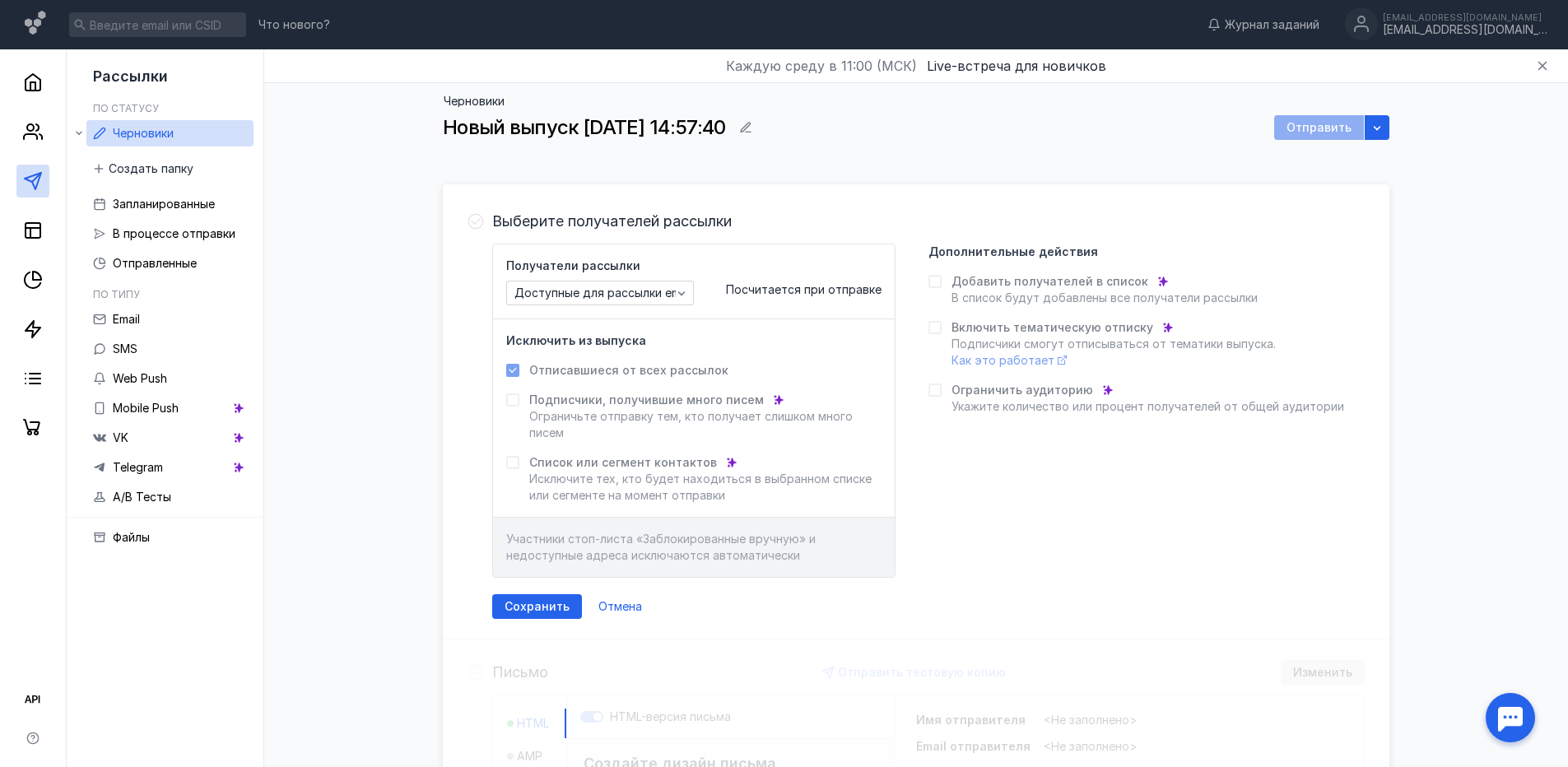
click at [826, 207] on div "Выберите получателей рассылки Получатели рассылки Доступные для рассылки email …" at bounding box center [915, 413] width 946 height 451
click at [652, 372] on span "Отписавшиеся от всех рассылок" at bounding box center [629, 370] width 199 height 17
click at [564, 609] on span "Сохранить" at bounding box center [537, 607] width 65 height 14
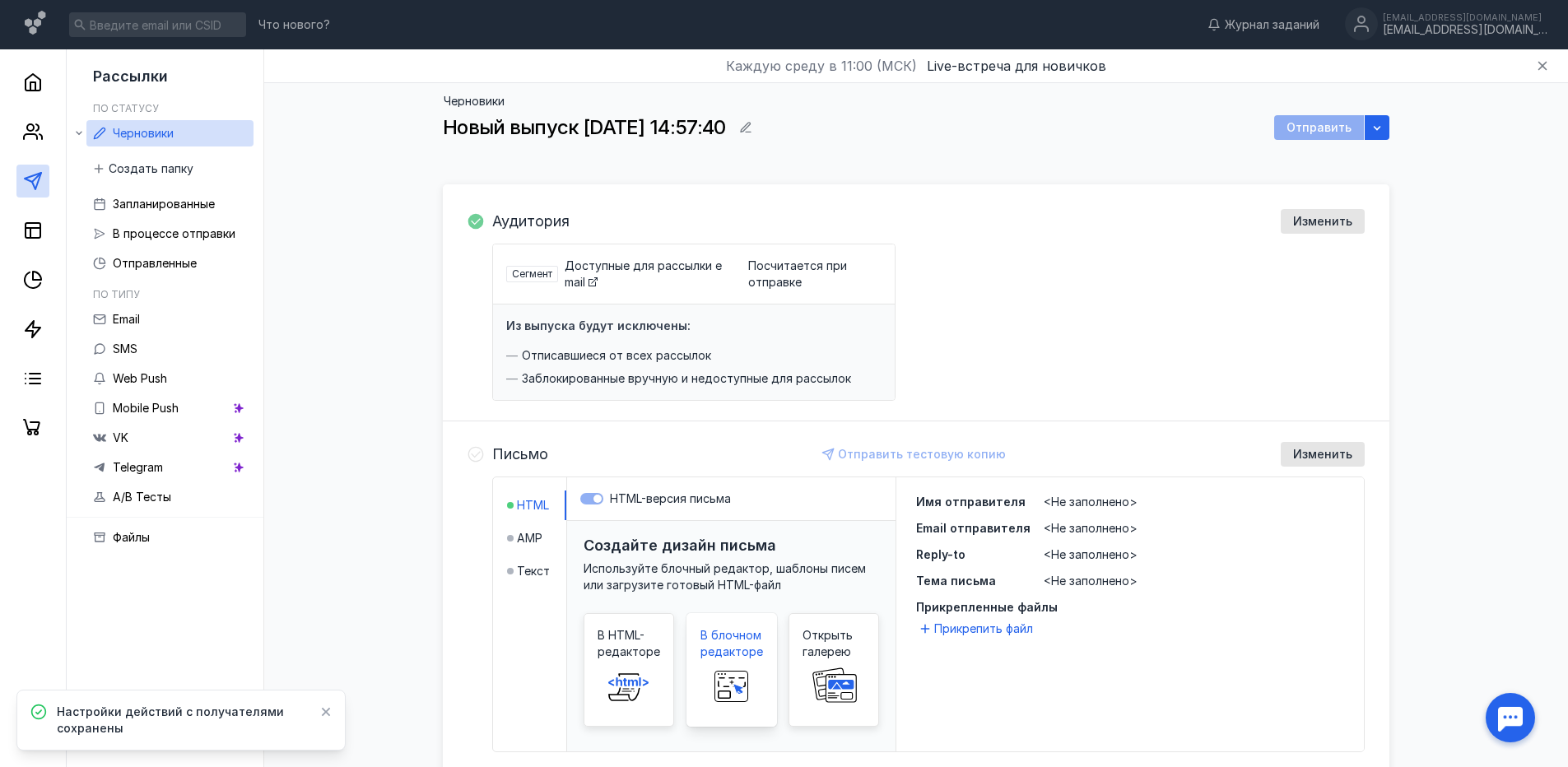
click at [723, 674] on rect at bounding box center [730, 687] width 33 height 31
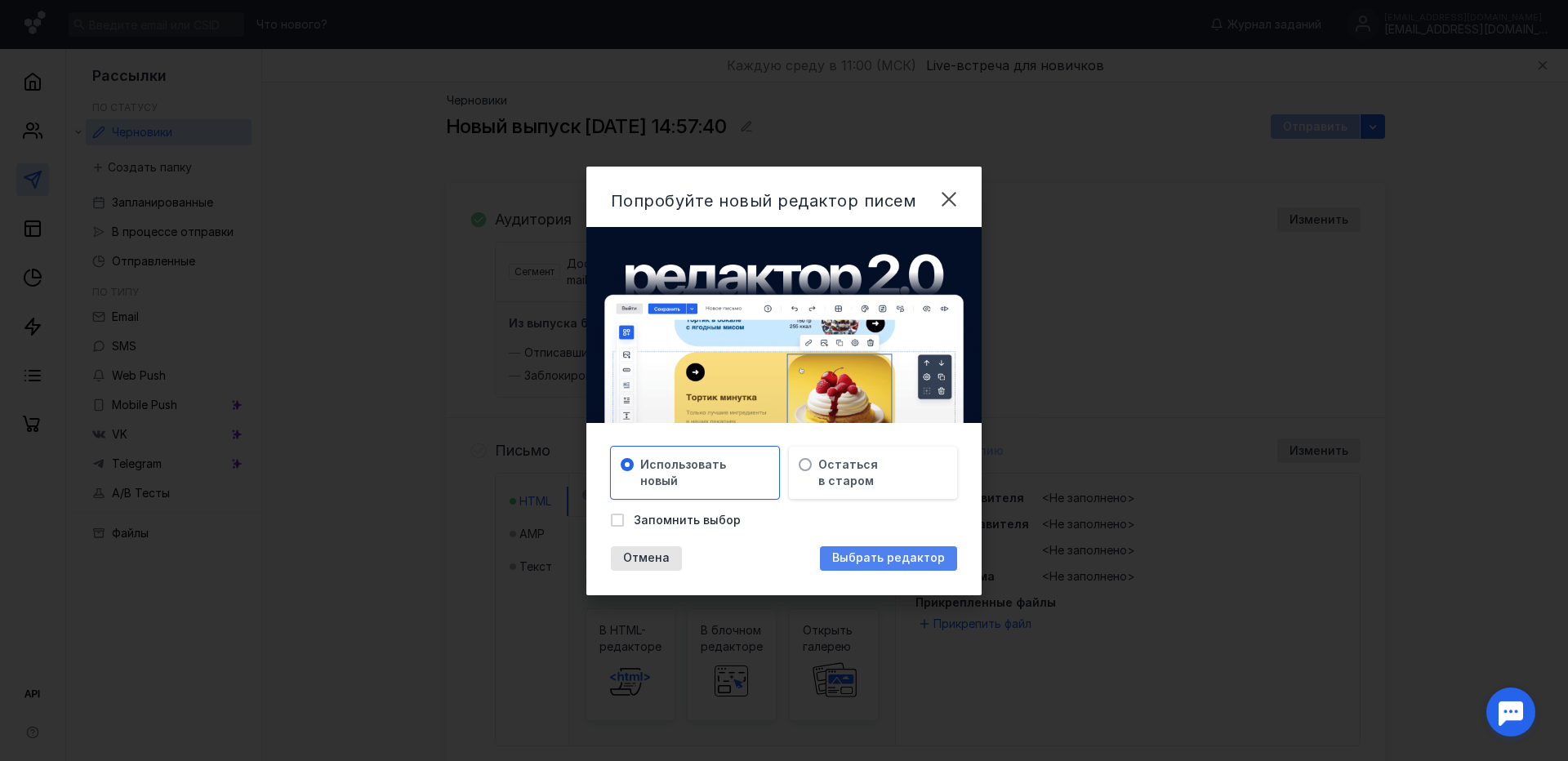
click at [875, 565] on div "Выбрать редактор" at bounding box center [888, 558] width 137 height 24
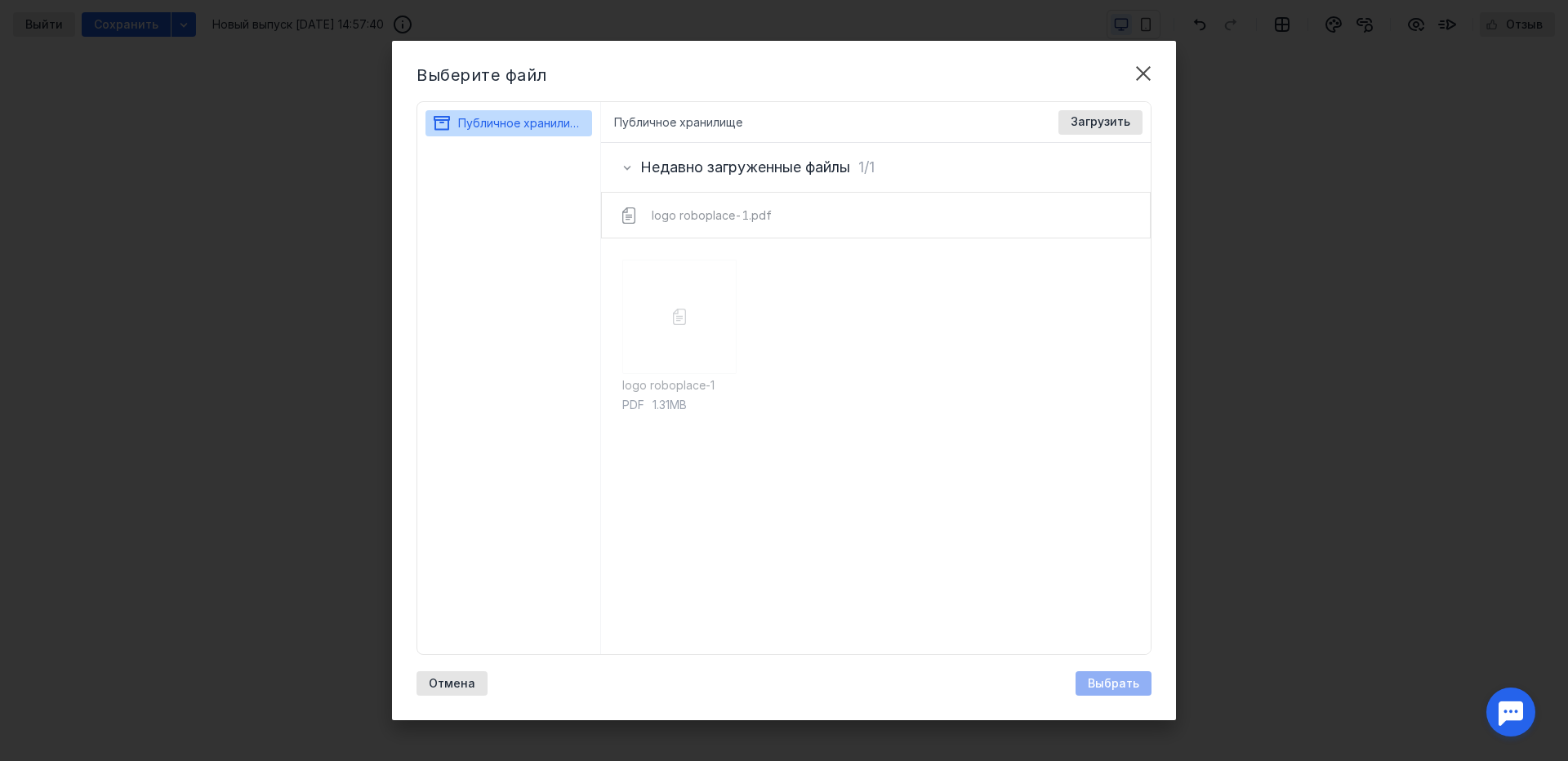
click at [724, 220] on div "logo roboplace-1.pdf" at bounding box center [876, 214] width 571 height 45
click at [660, 318] on div "logo roboplace-1 pdf 1.31MB" at bounding box center [679, 446] width 115 height 374
click at [954, 293] on div "logo roboplace-1 pdf 1.31MB" at bounding box center [876, 446] width 550 height 415
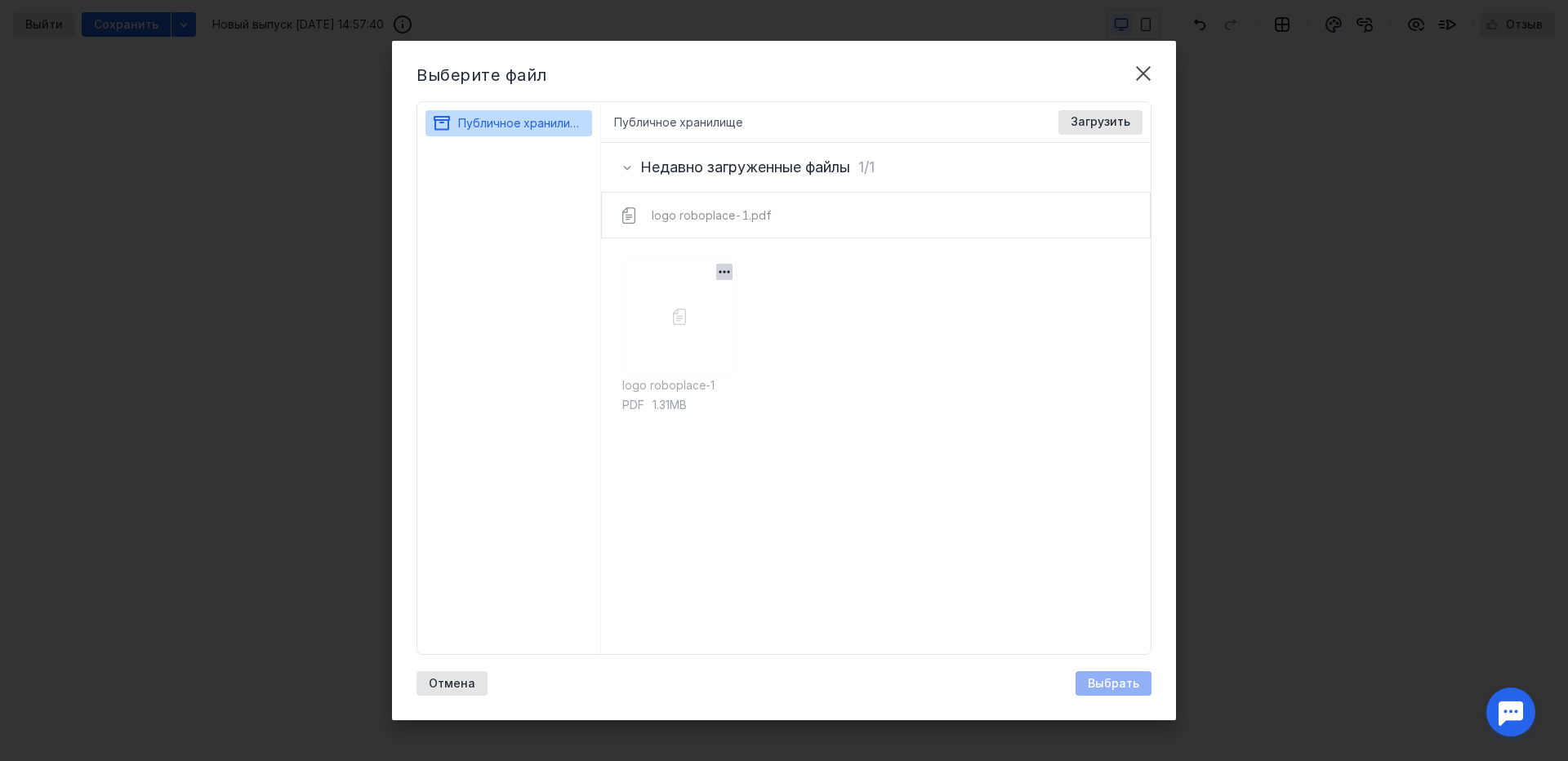
click at [727, 260] on div "logo roboplace-1 pdf 1.31MB" at bounding box center [679, 446] width 115 height 374
click at [721, 276] on icon "button" at bounding box center [724, 271] width 17 height 17
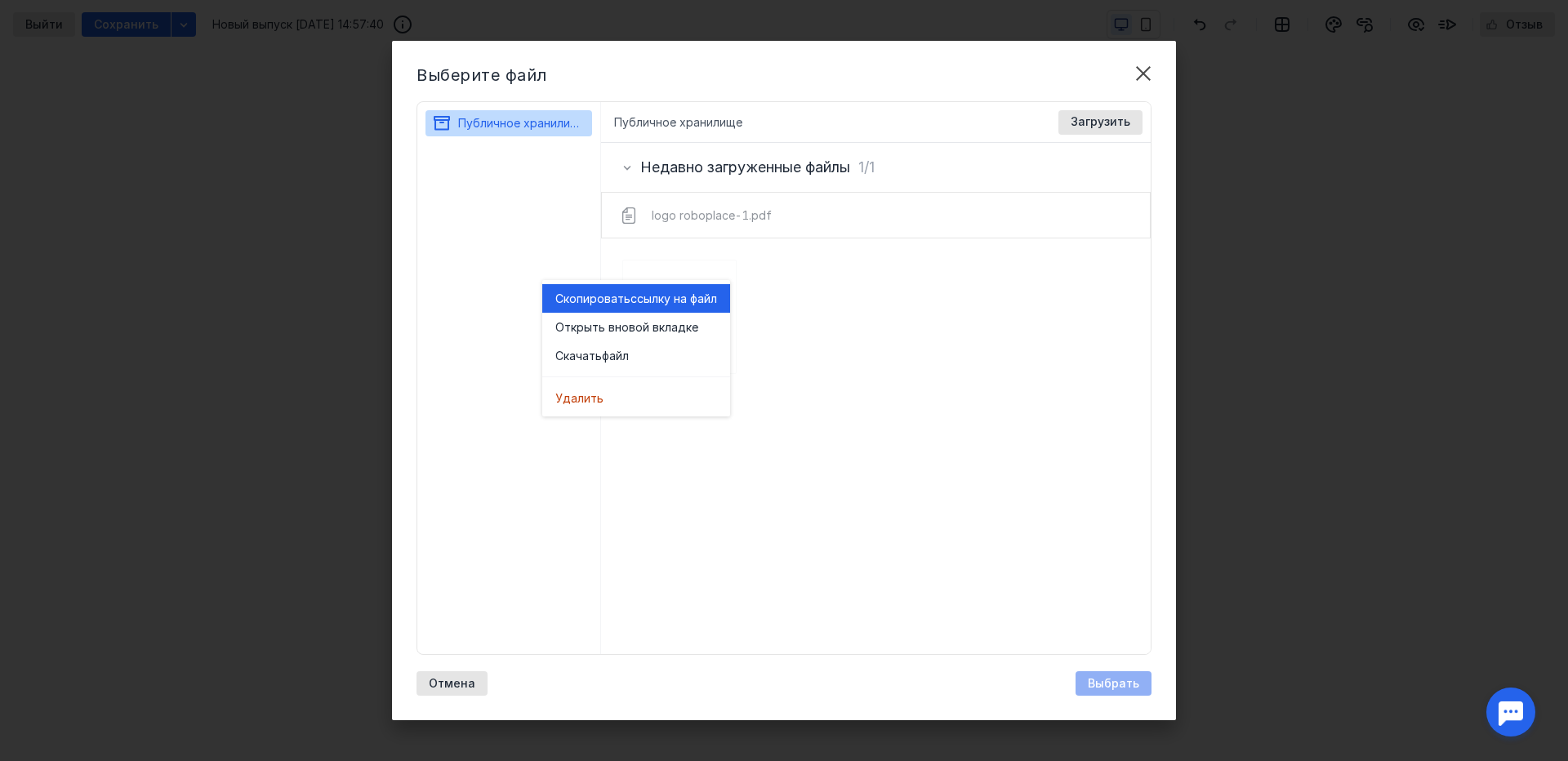
click at [682, 302] on span "ссылку на файл" at bounding box center [673, 298] width 87 height 17
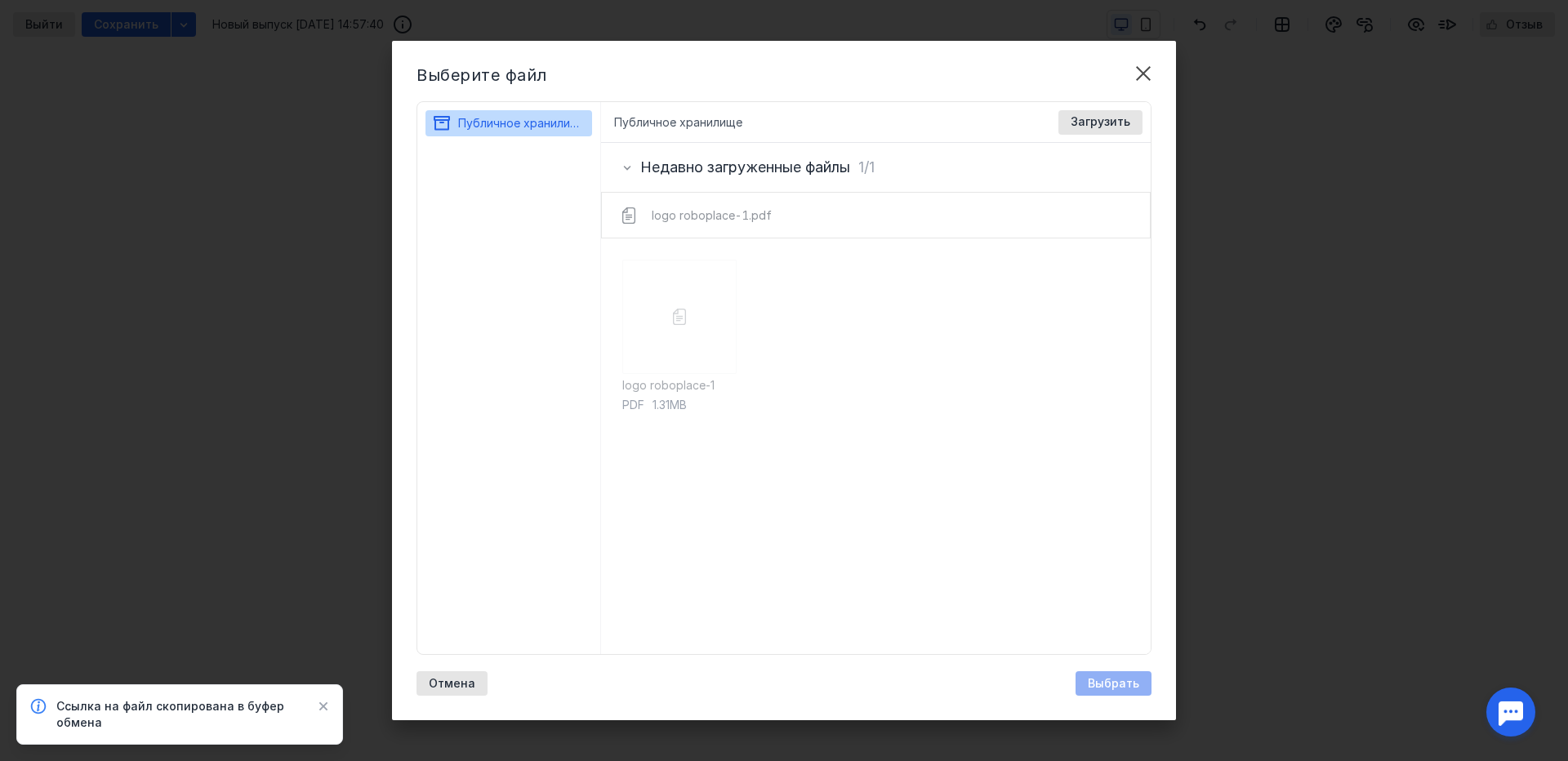
click at [774, 354] on div "logo roboplace-1 pdf 1.31MB" at bounding box center [876, 446] width 550 height 415
click at [647, 334] on div "logo roboplace-1 pdf 1.31MB" at bounding box center [679, 446] width 115 height 374
click at [679, 328] on div "logo roboplace-1 pdf 1.31MB" at bounding box center [679, 446] width 115 height 374
click at [853, 325] on div "logo roboplace-1 pdf 1.31MB" at bounding box center [876, 446] width 550 height 415
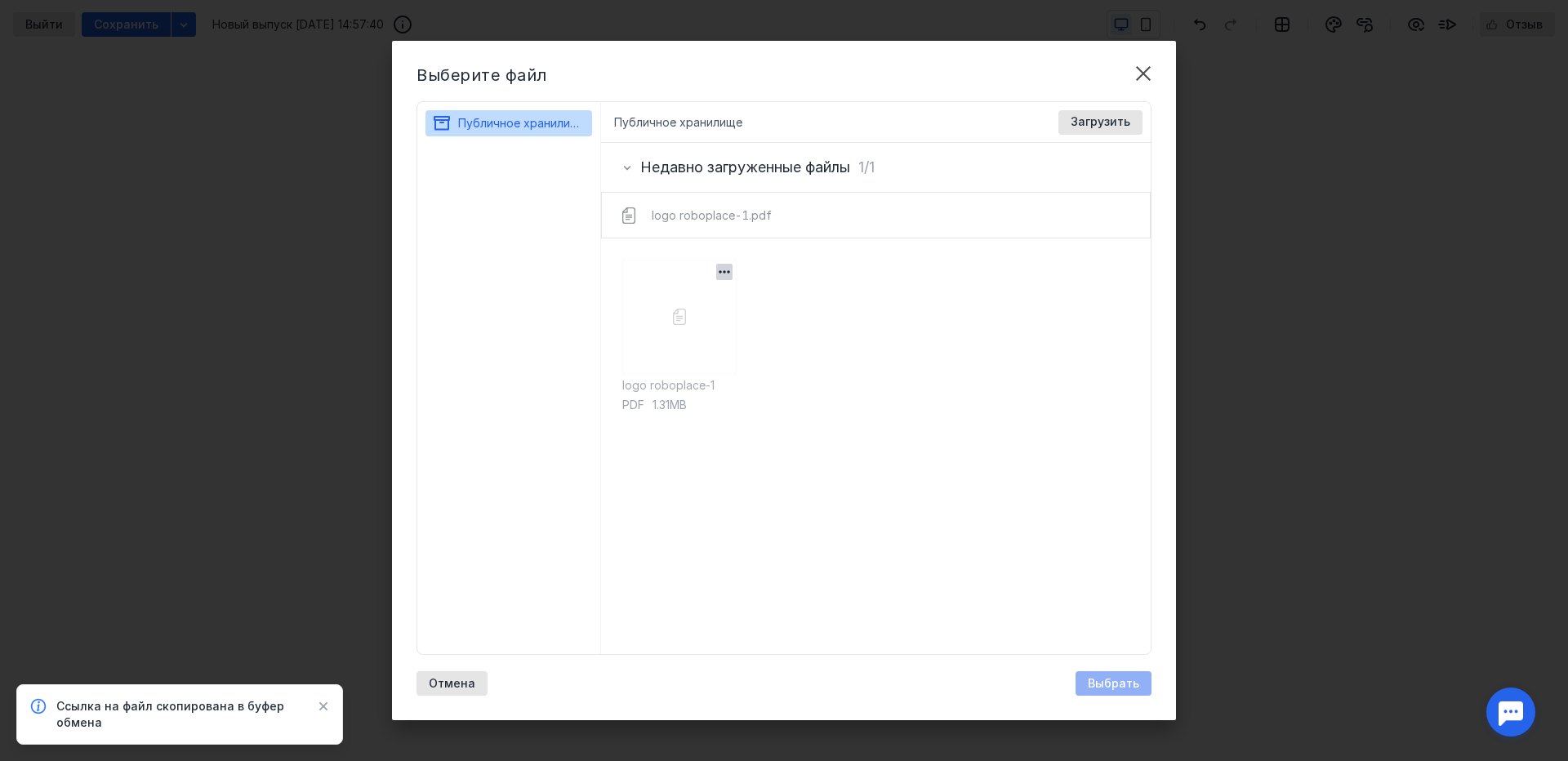
click at [660, 315] on div "logo roboplace-1 pdf 1.31MB" at bounding box center [679, 446] width 115 height 374
click at [726, 263] on icon "button" at bounding box center [724, 271] width 17 height 17
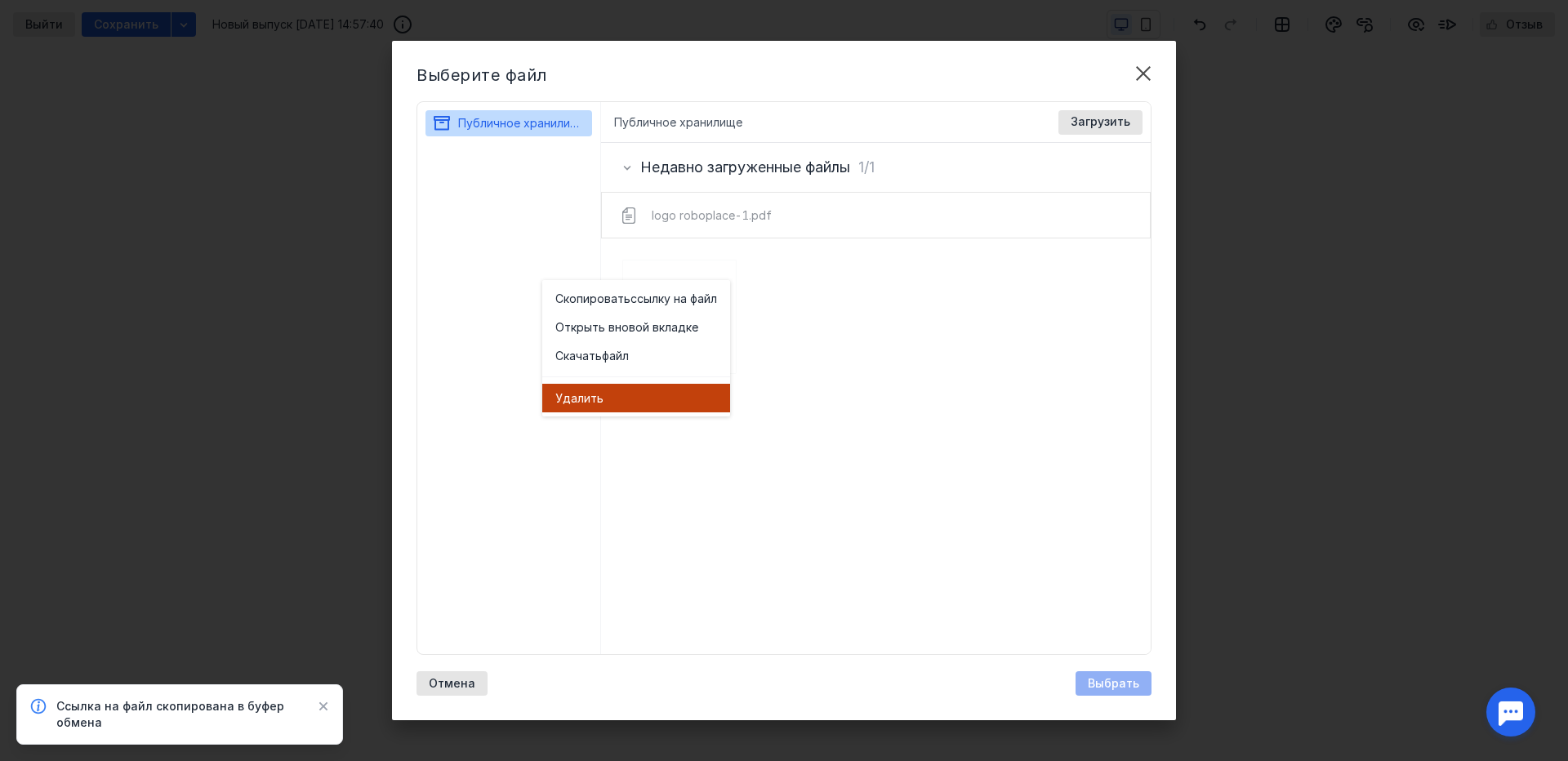
click at [640, 404] on div "Удал ить" at bounding box center [636, 398] width 162 height 17
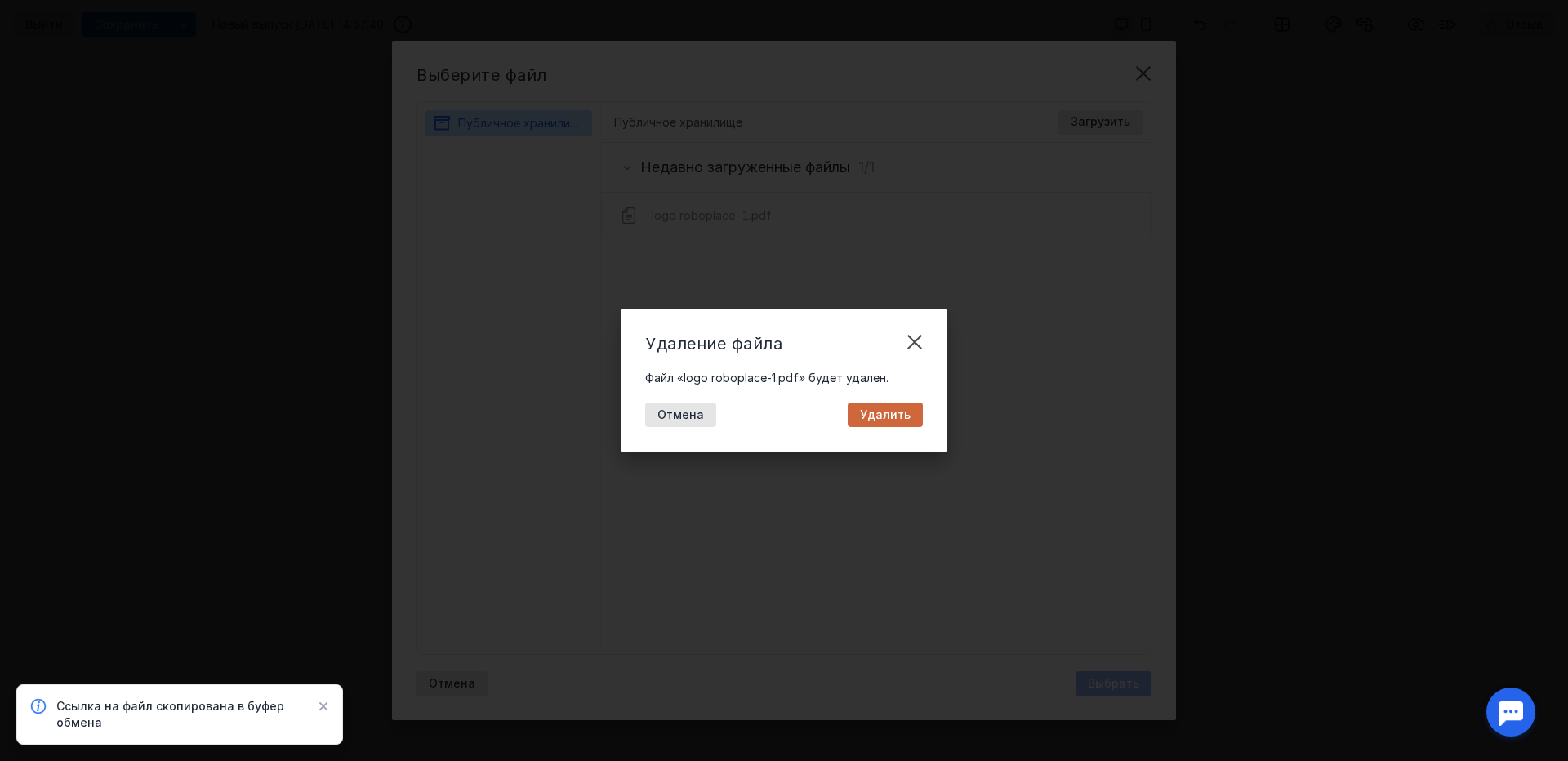
click at [887, 414] on span "Удалить" at bounding box center [886, 415] width 51 height 14
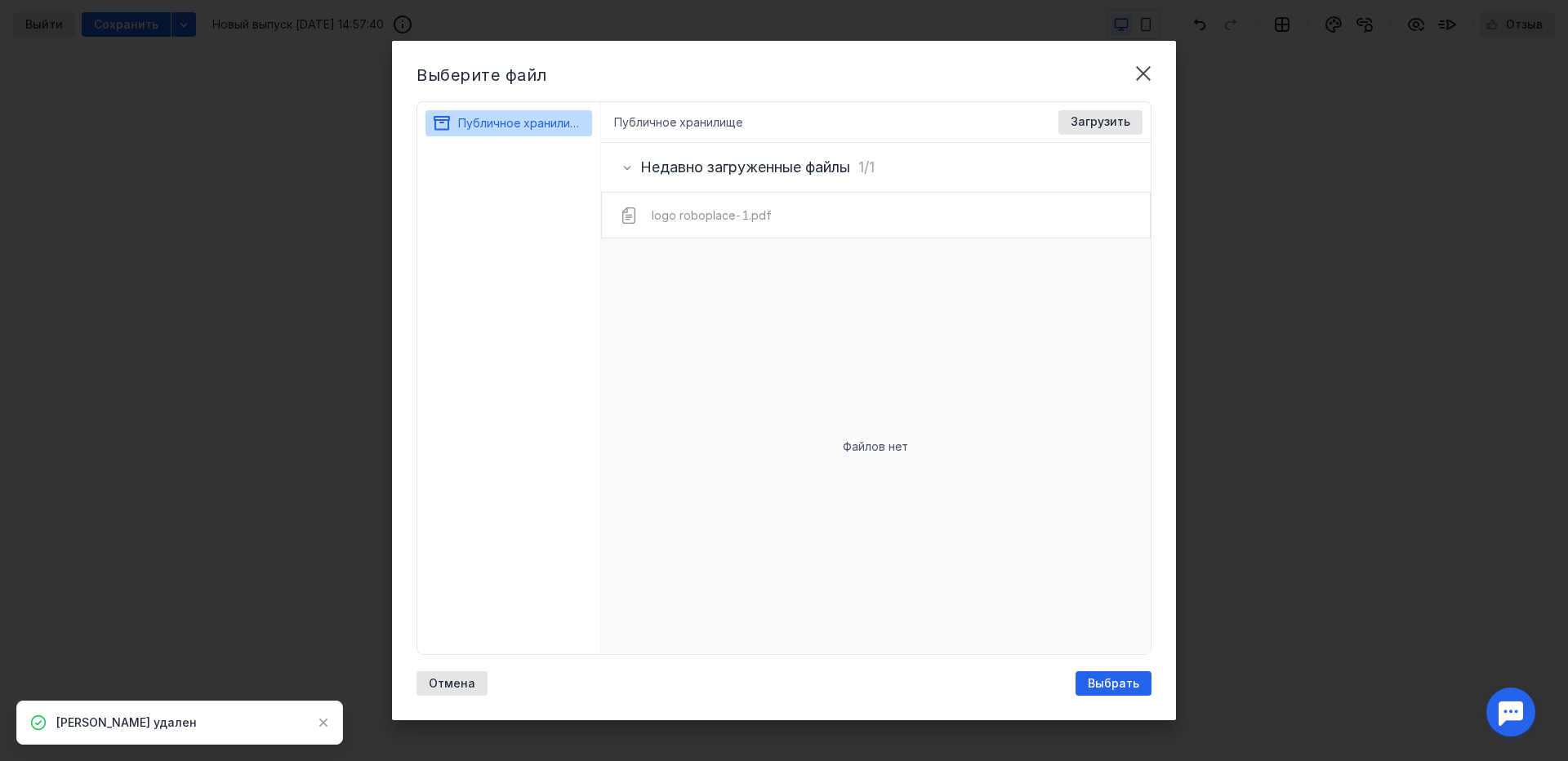
click at [1335, 316] on div "Выберите файл Публичное хранилище Публичное хранилище Доступные форматы: Размер…" at bounding box center [784, 380] width 1568 height 761
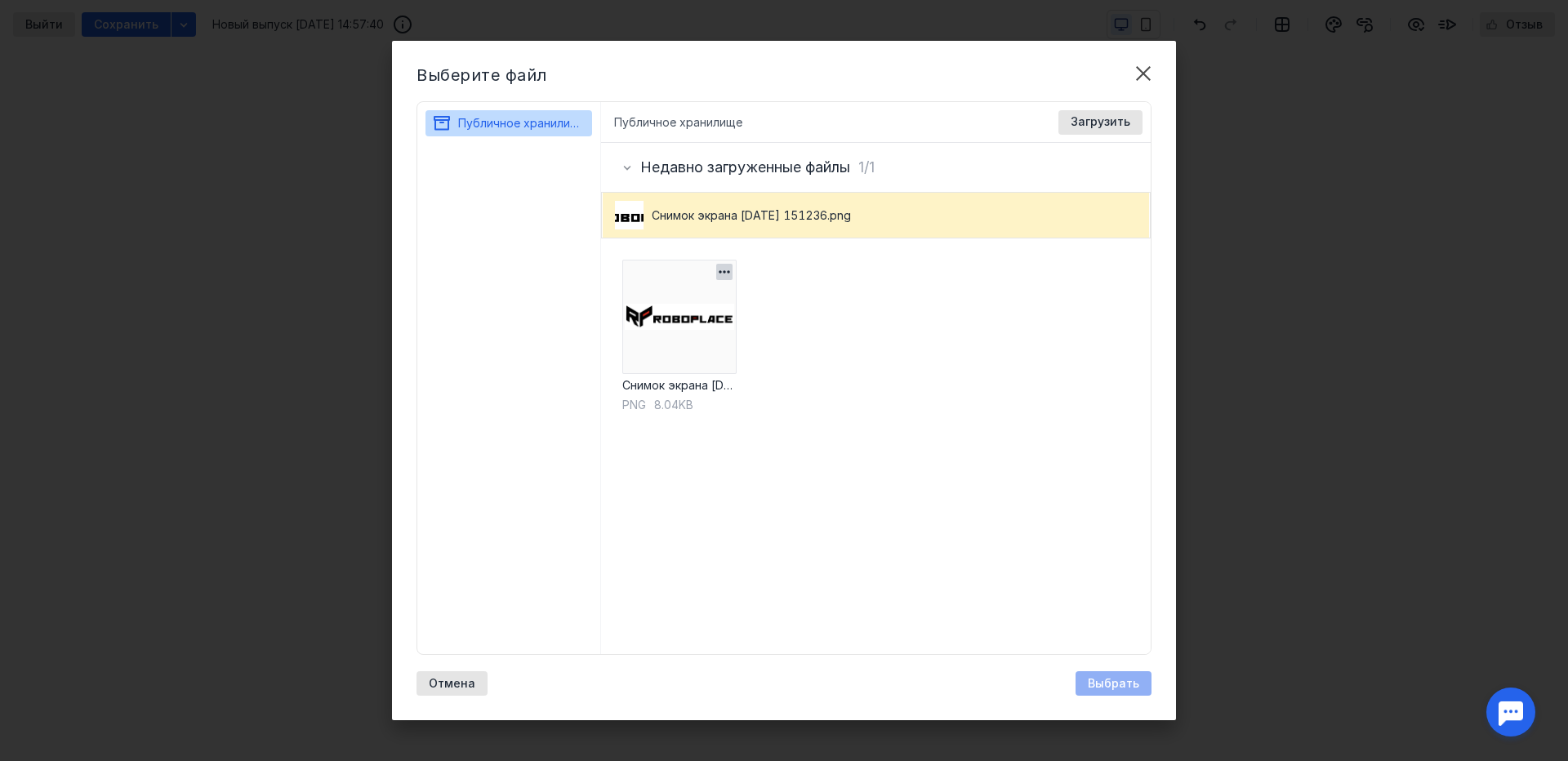
click at [696, 311] on img at bounding box center [679, 317] width 115 height 115
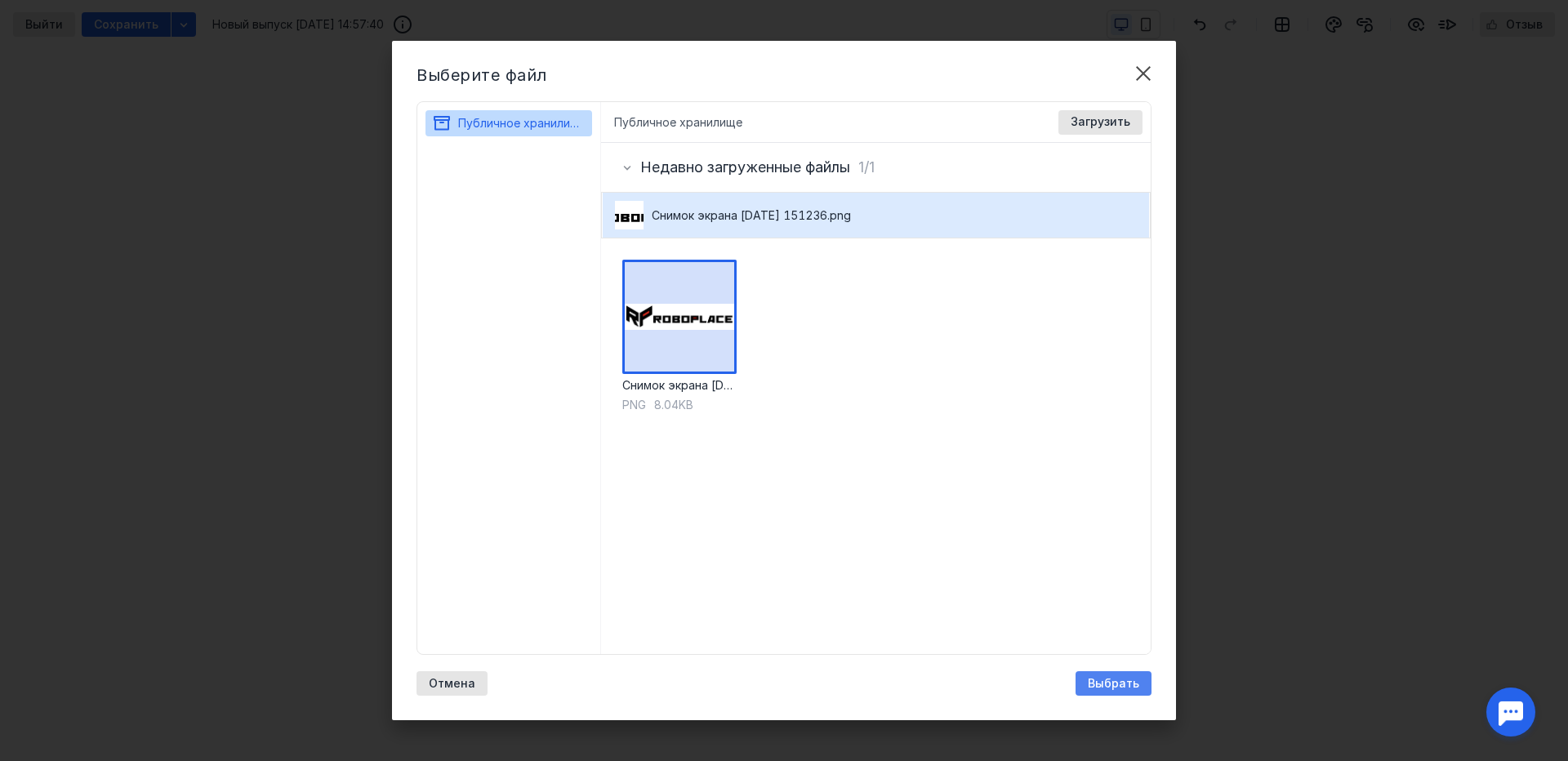
click at [1106, 675] on div "Выбрать" at bounding box center [1113, 683] width 76 height 24
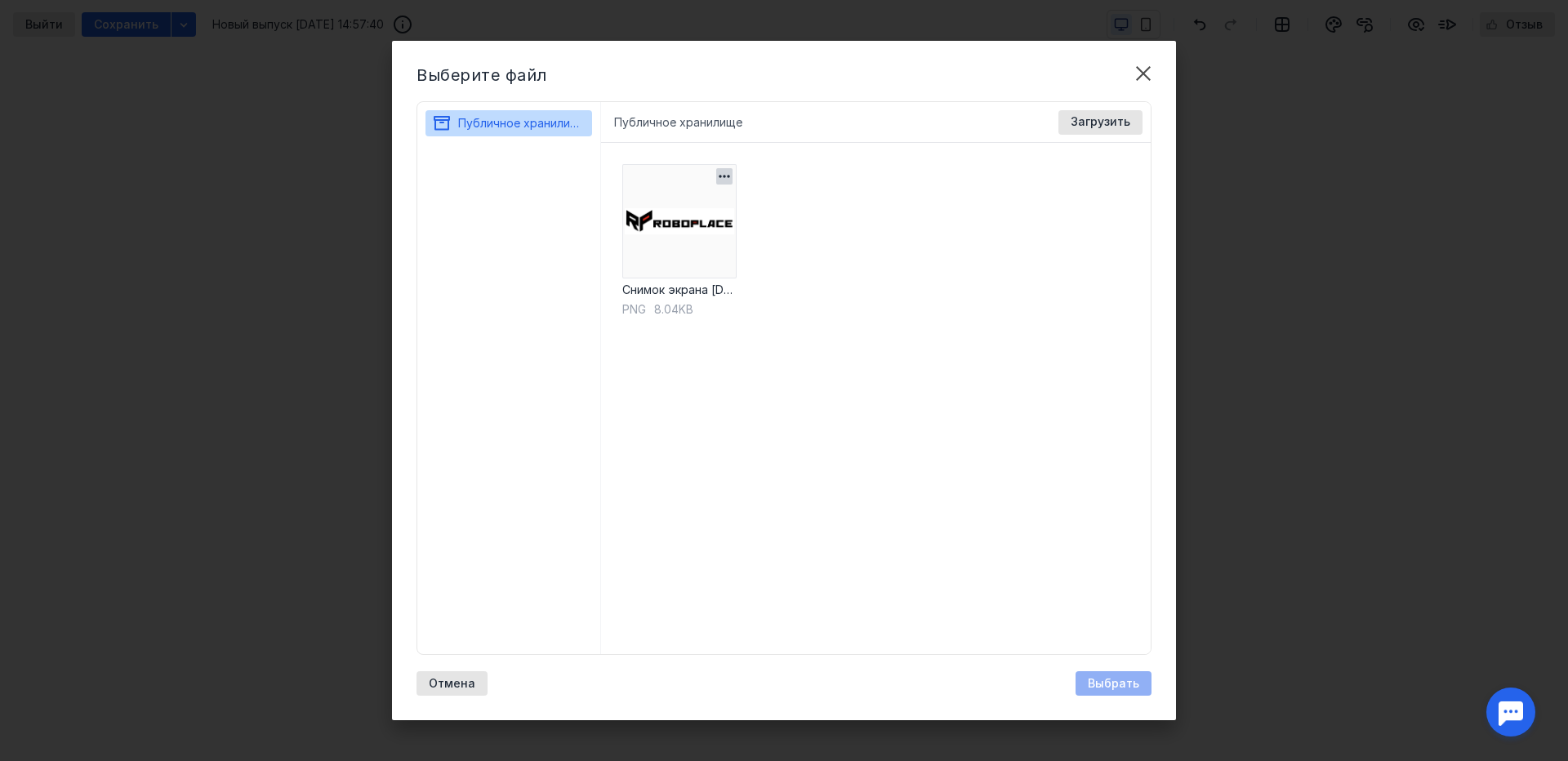
click at [715, 215] on img at bounding box center [679, 221] width 115 height 115
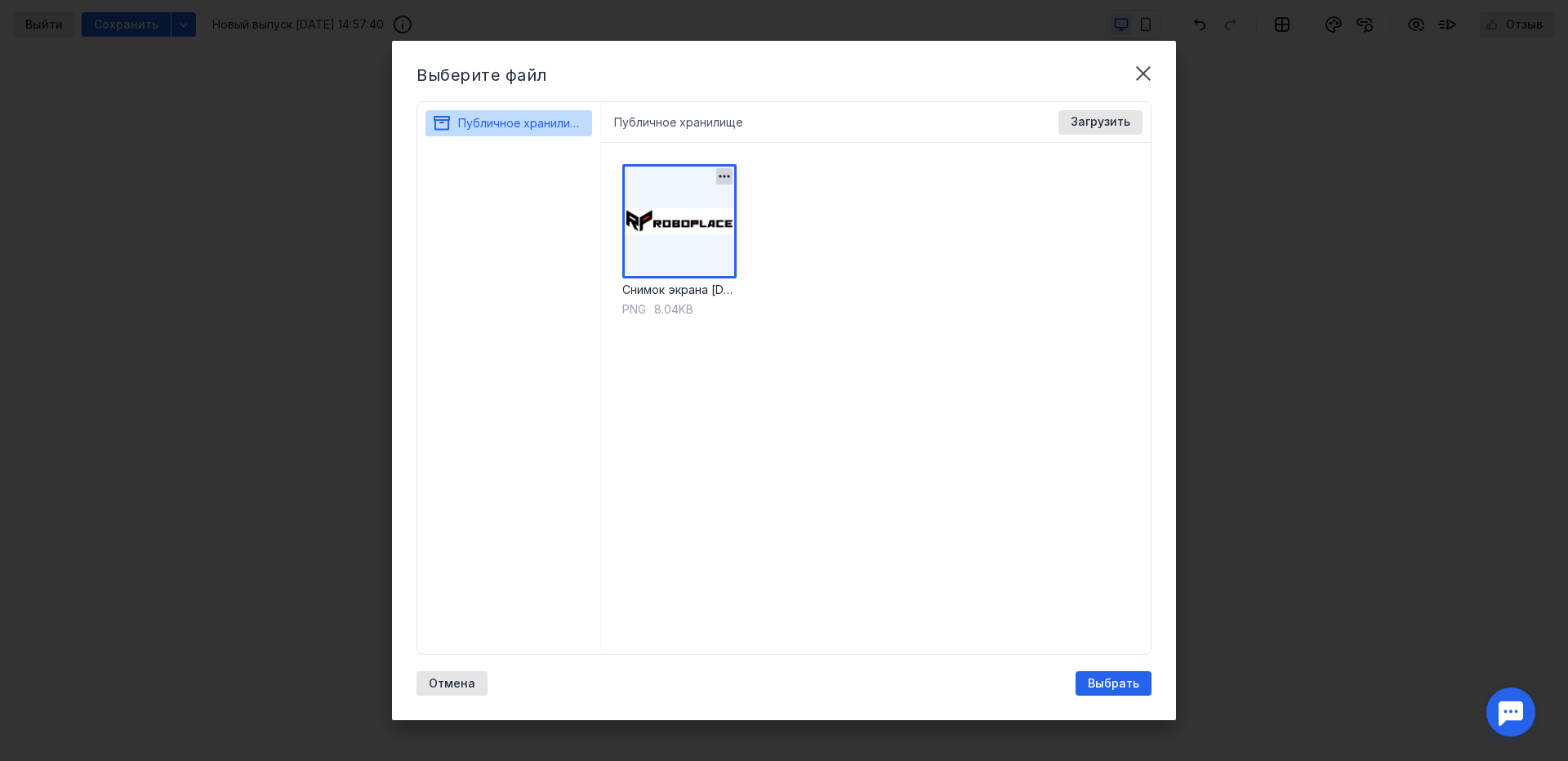
click at [715, 215] on img at bounding box center [679, 221] width 115 height 115
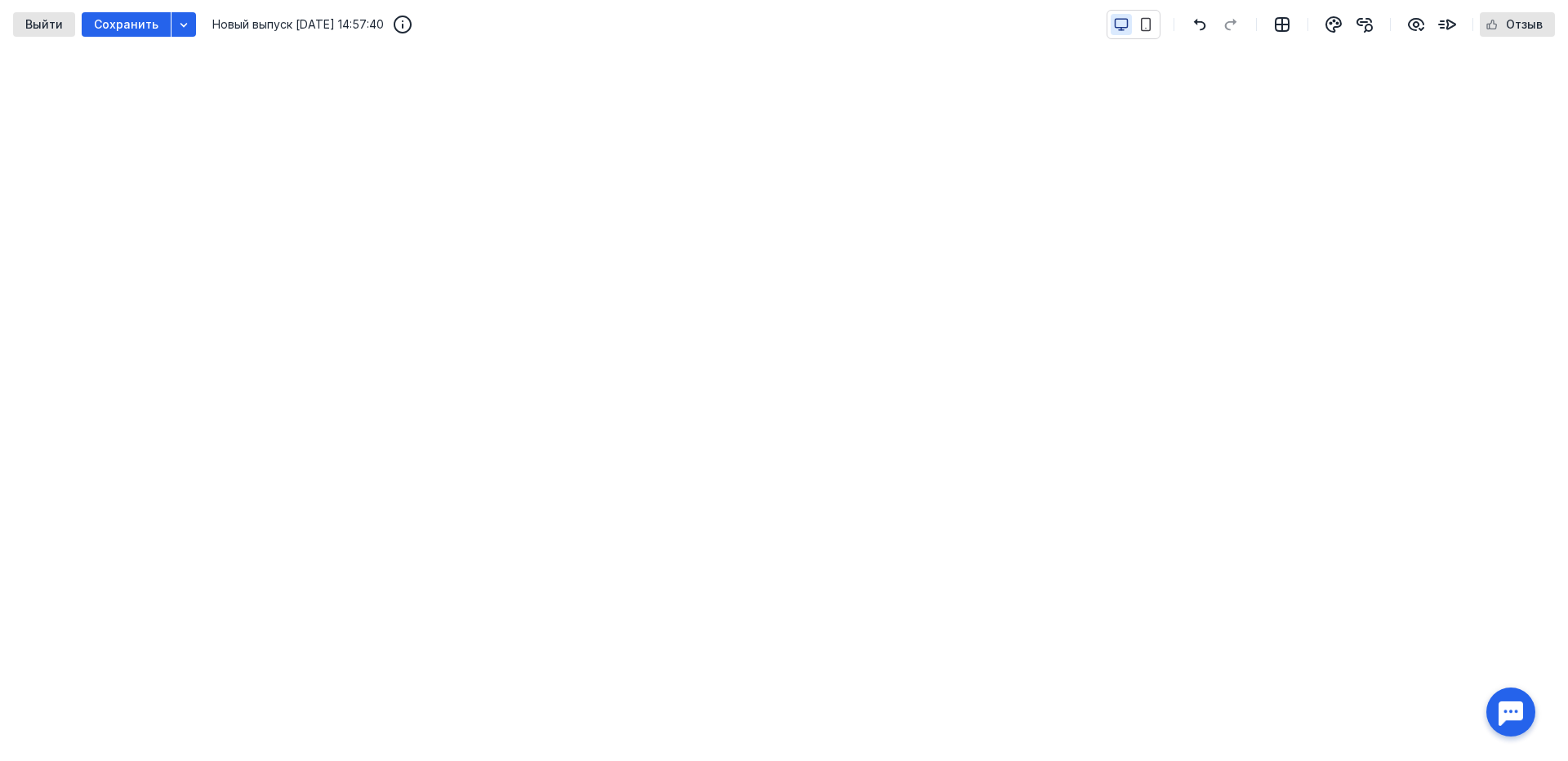
click at [863, 37] on div "Выйти Сохранить Новый выпуск [DATE] 14:57:40 Отзыв" at bounding box center [784, 24] width 1568 height 49
click at [134, 17] on div "Сохранить" at bounding box center [126, 24] width 89 height 24
